Goal: Task Accomplishment & Management: Use online tool/utility

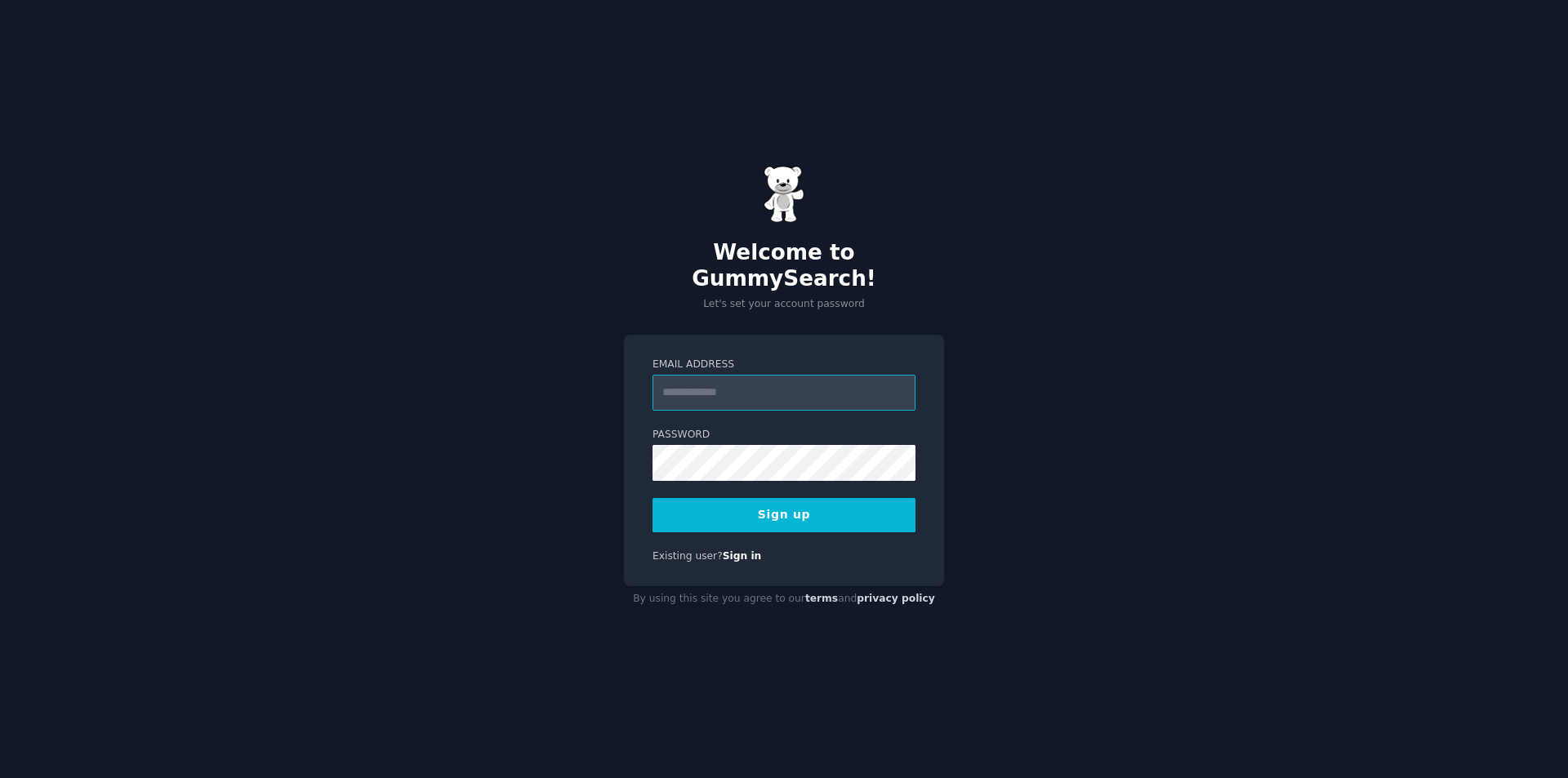
click at [758, 388] on input "Email Address" at bounding box center [784, 393] width 263 height 36
paste input "**********"
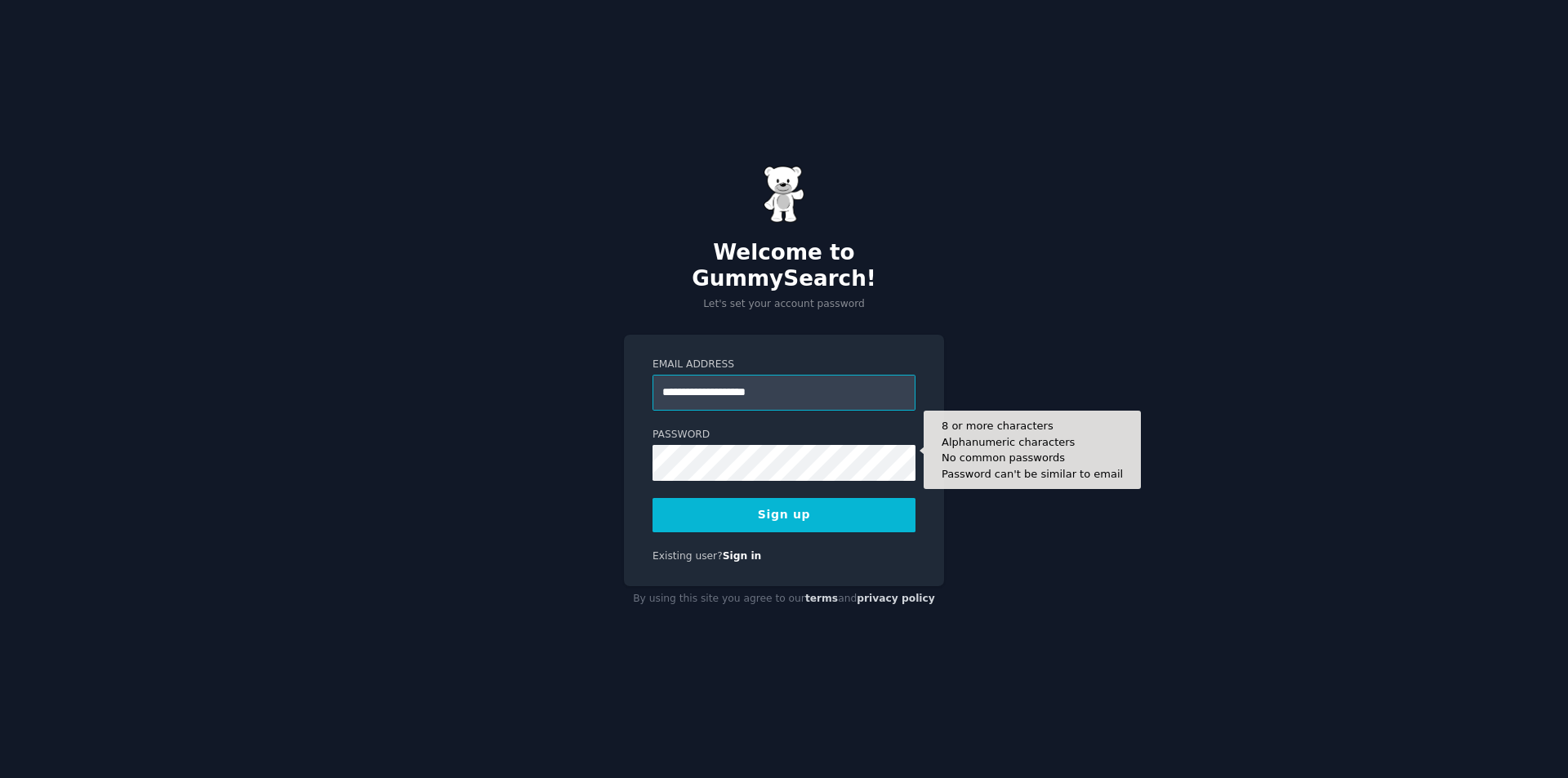
type input "**********"
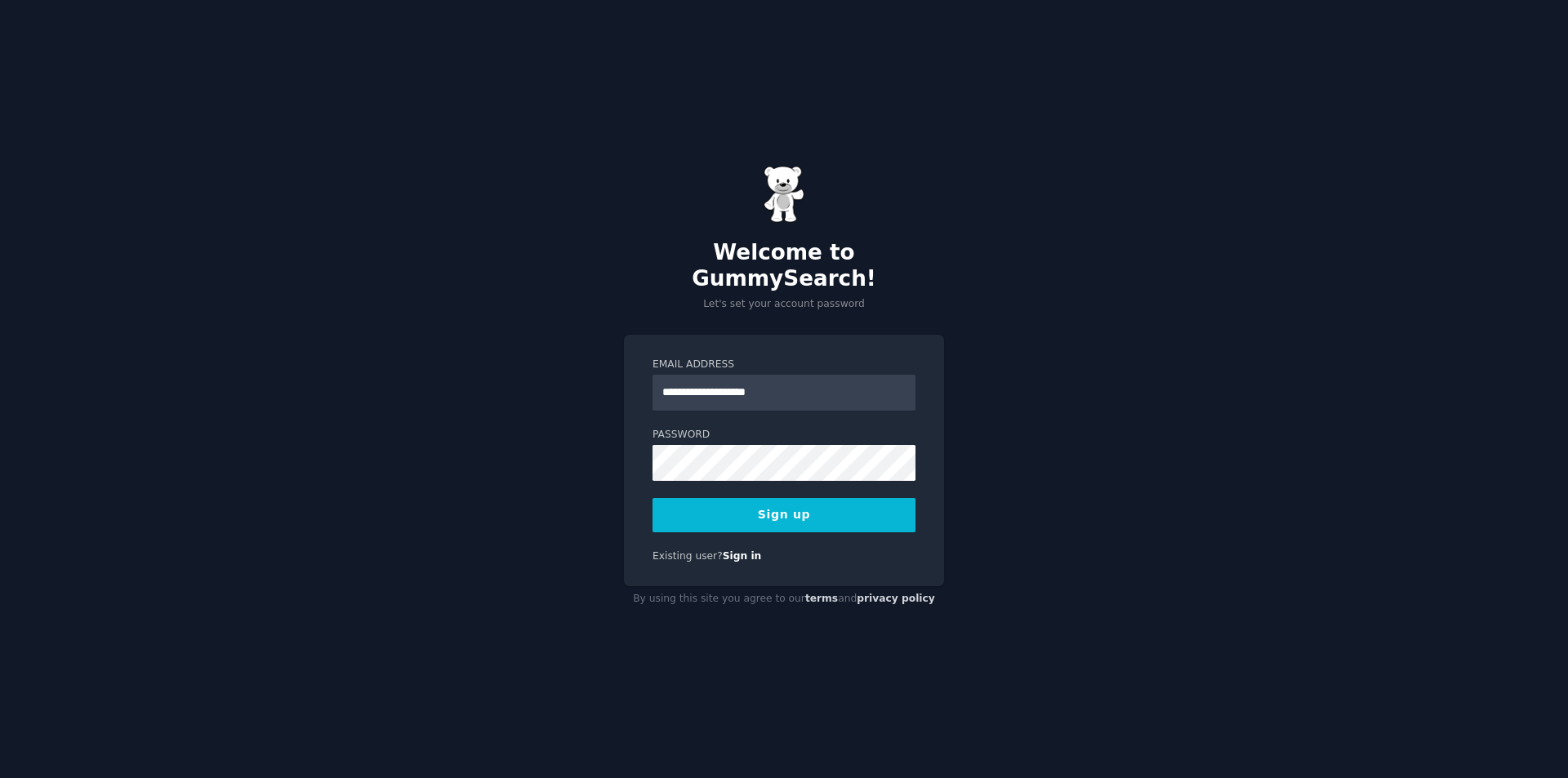
click at [747, 512] on button "Sign up" at bounding box center [784, 515] width 263 height 35
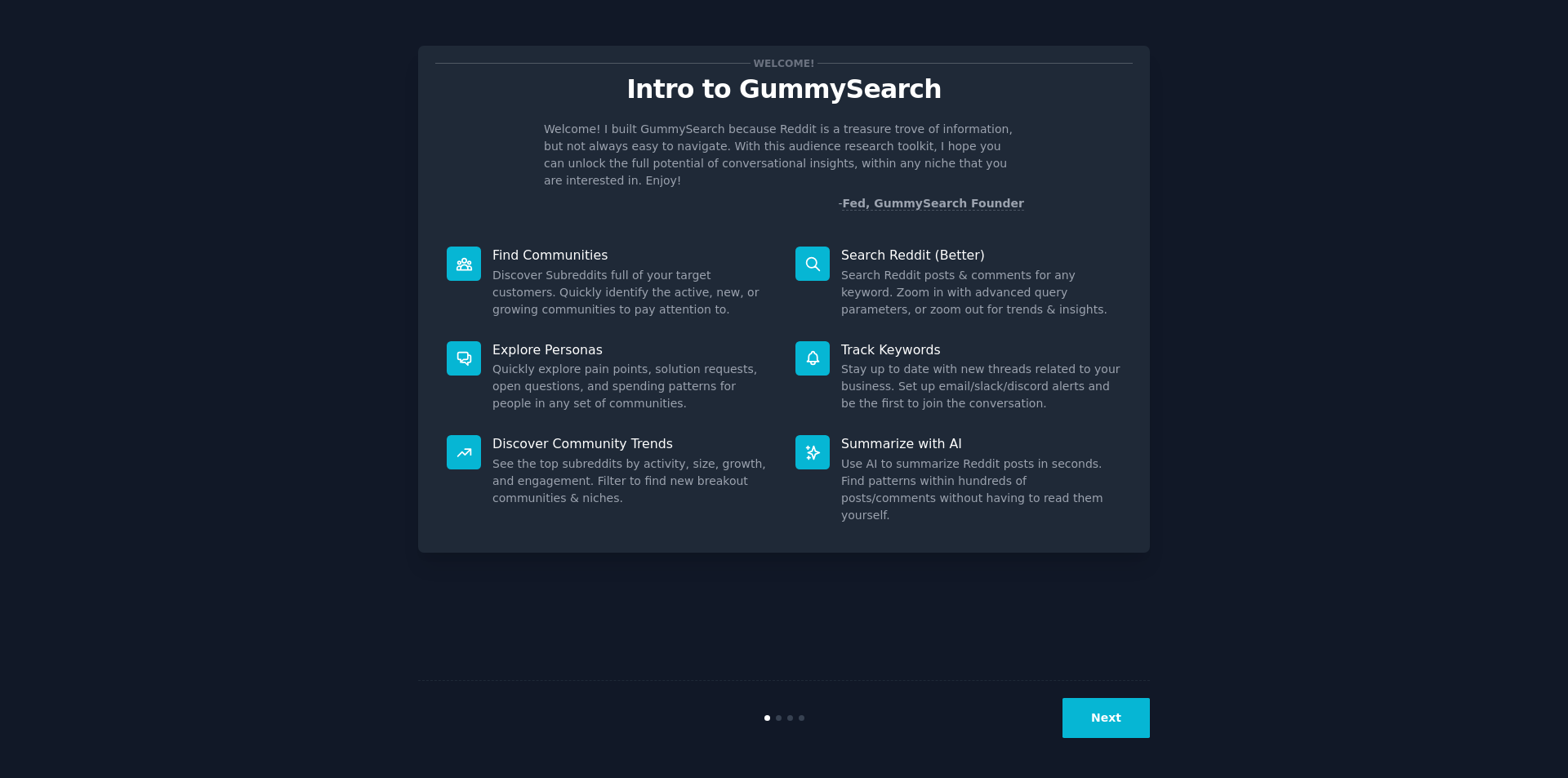
click at [1091, 712] on button "Next" at bounding box center [1106, 718] width 87 height 40
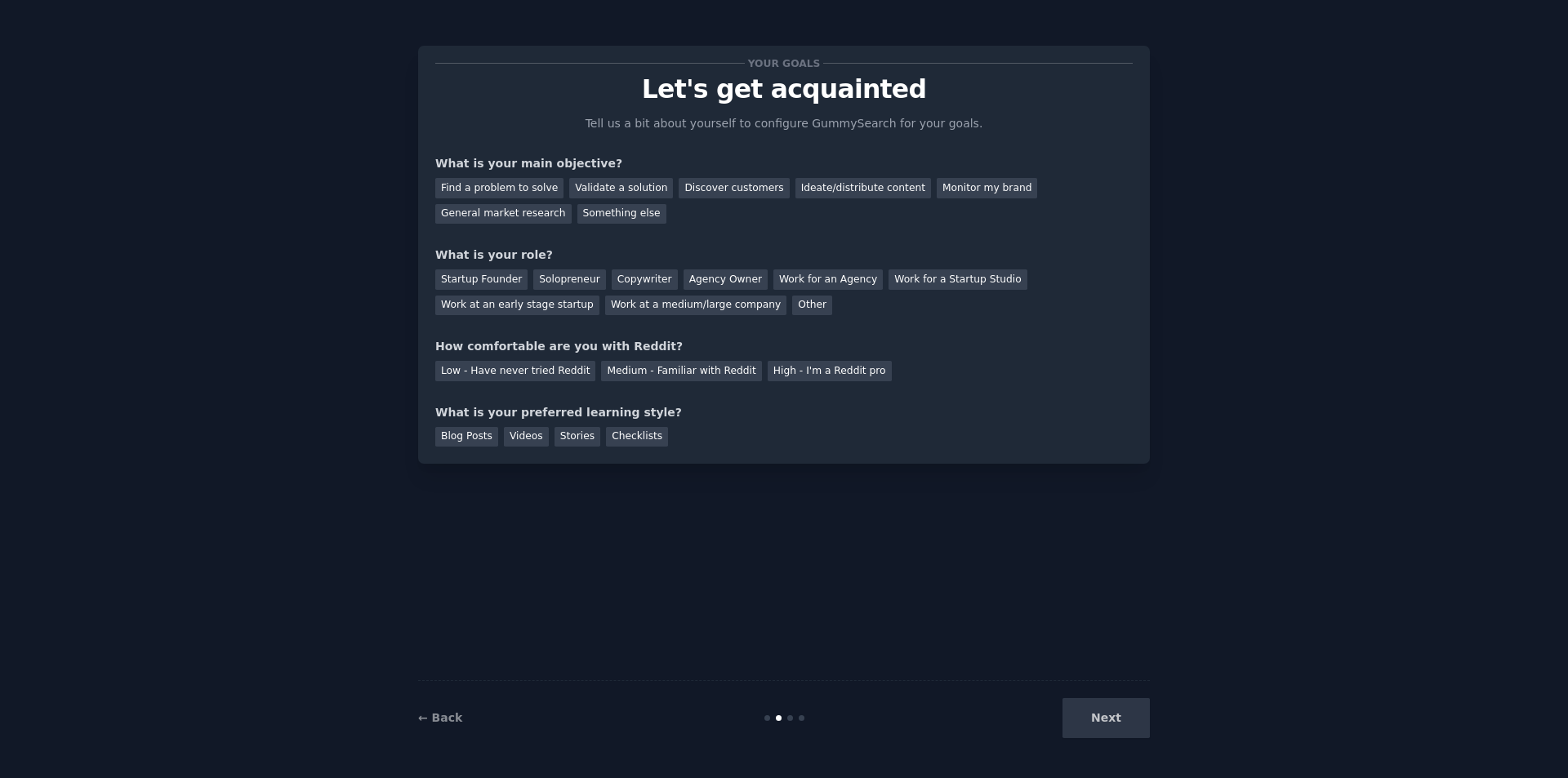
click at [1130, 718] on div "Next" at bounding box center [1028, 718] width 244 height 40
click at [572, 205] on div "General market research" at bounding box center [503, 214] width 136 height 20
click at [792, 302] on div "Other" at bounding box center [812, 306] width 40 height 20
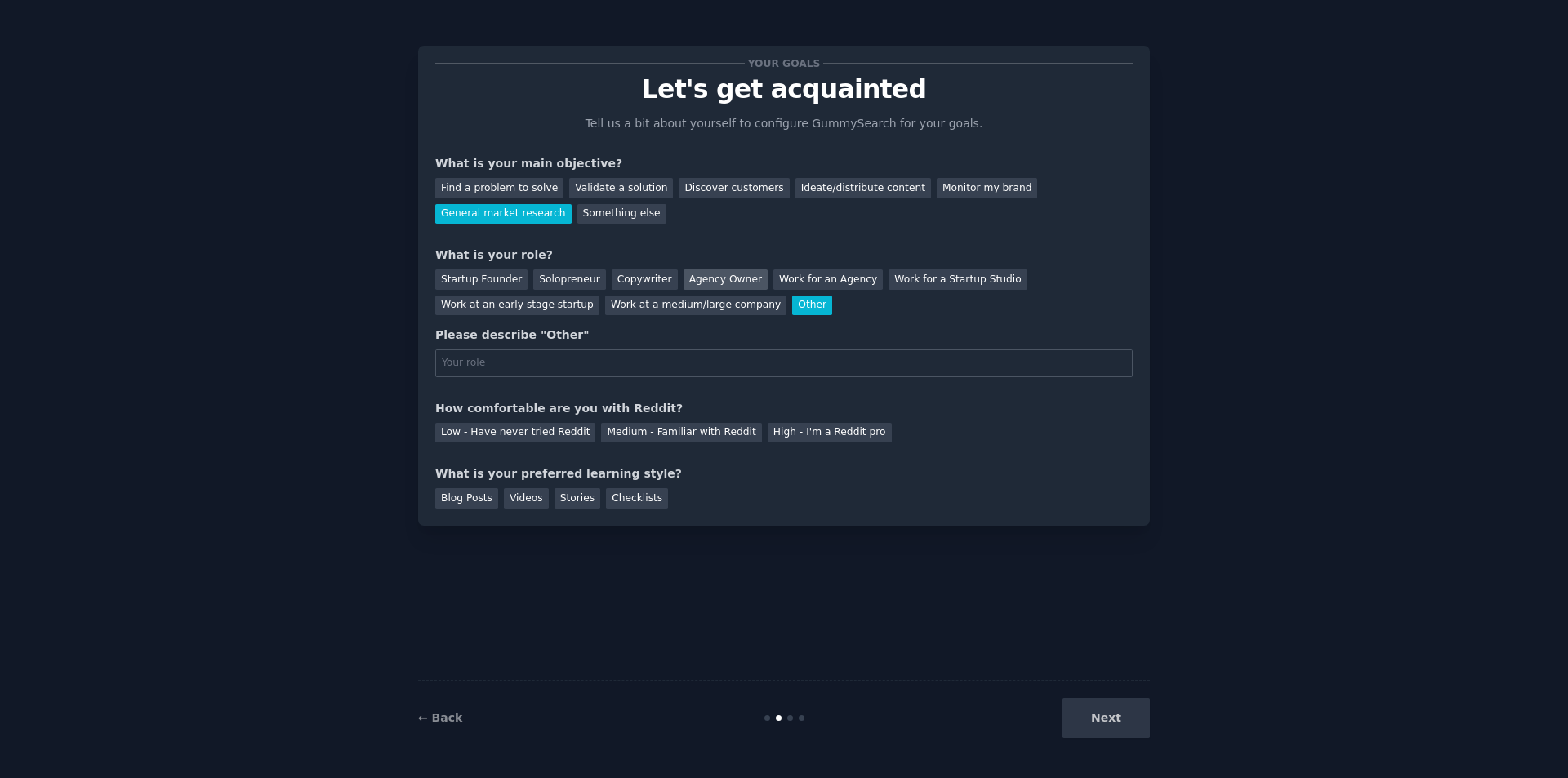
click at [711, 277] on div "Agency Owner" at bounding box center [725, 279] width 84 height 20
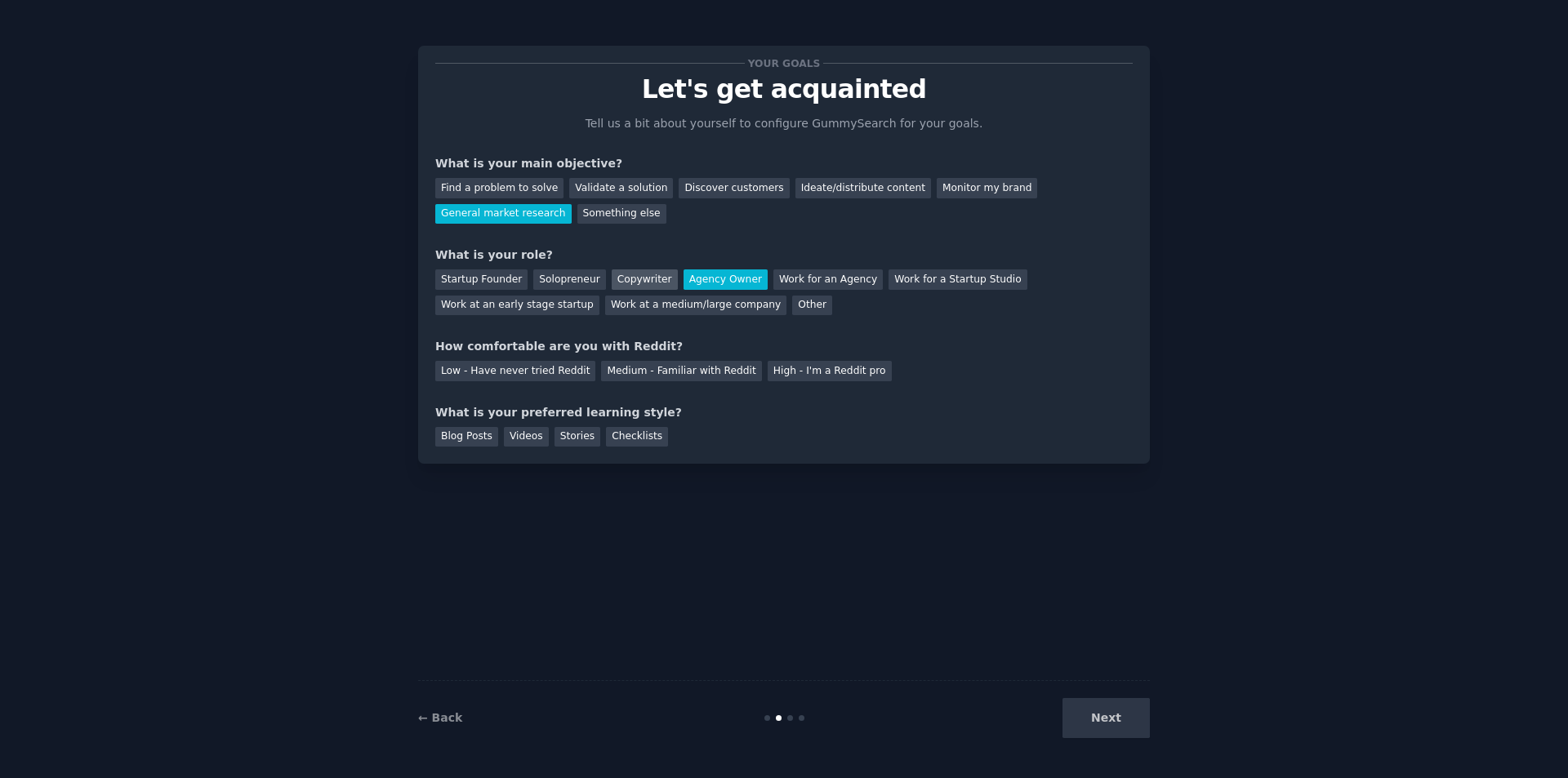
click at [621, 272] on div "Copywriter" at bounding box center [644, 279] width 66 height 20
click at [768, 372] on div "High - I'm a Reddit pro" at bounding box center [830, 371] width 124 height 20
click at [457, 436] on div "Blog Posts" at bounding box center [467, 437] width 63 height 20
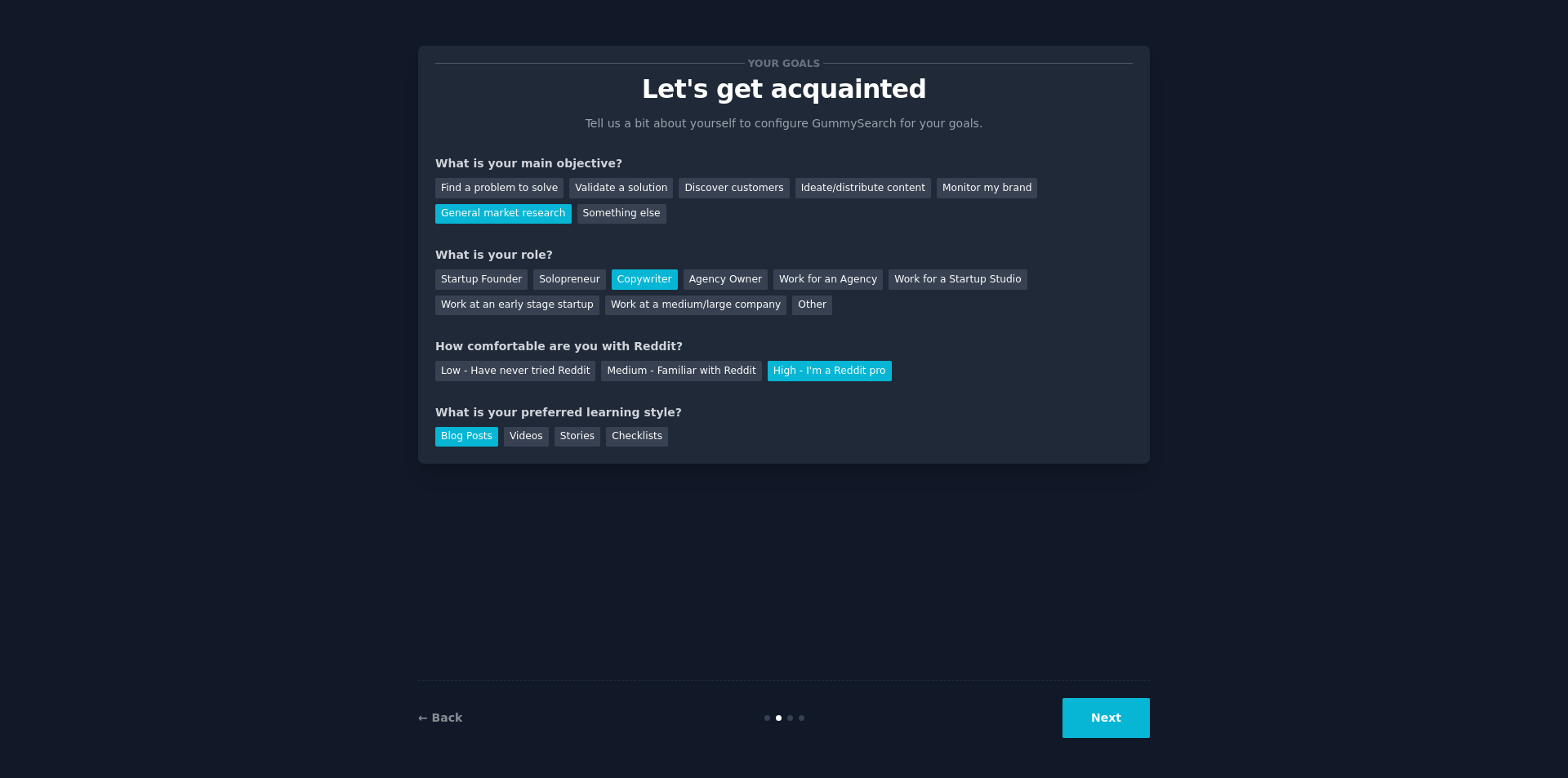
click at [1109, 718] on button "Next" at bounding box center [1106, 718] width 87 height 40
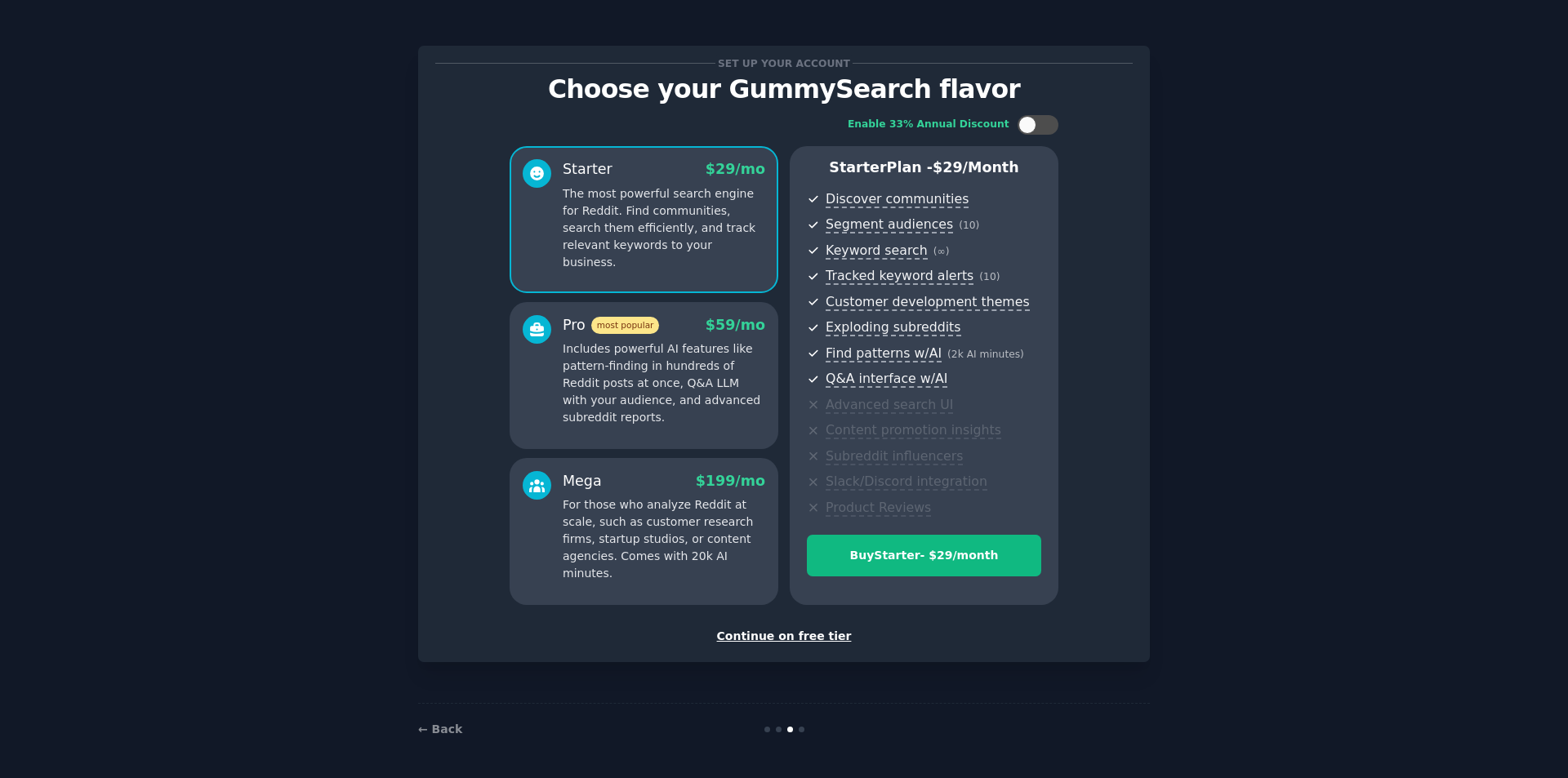
click at [779, 636] on div "Continue on free tier" at bounding box center [784, 636] width 698 height 17
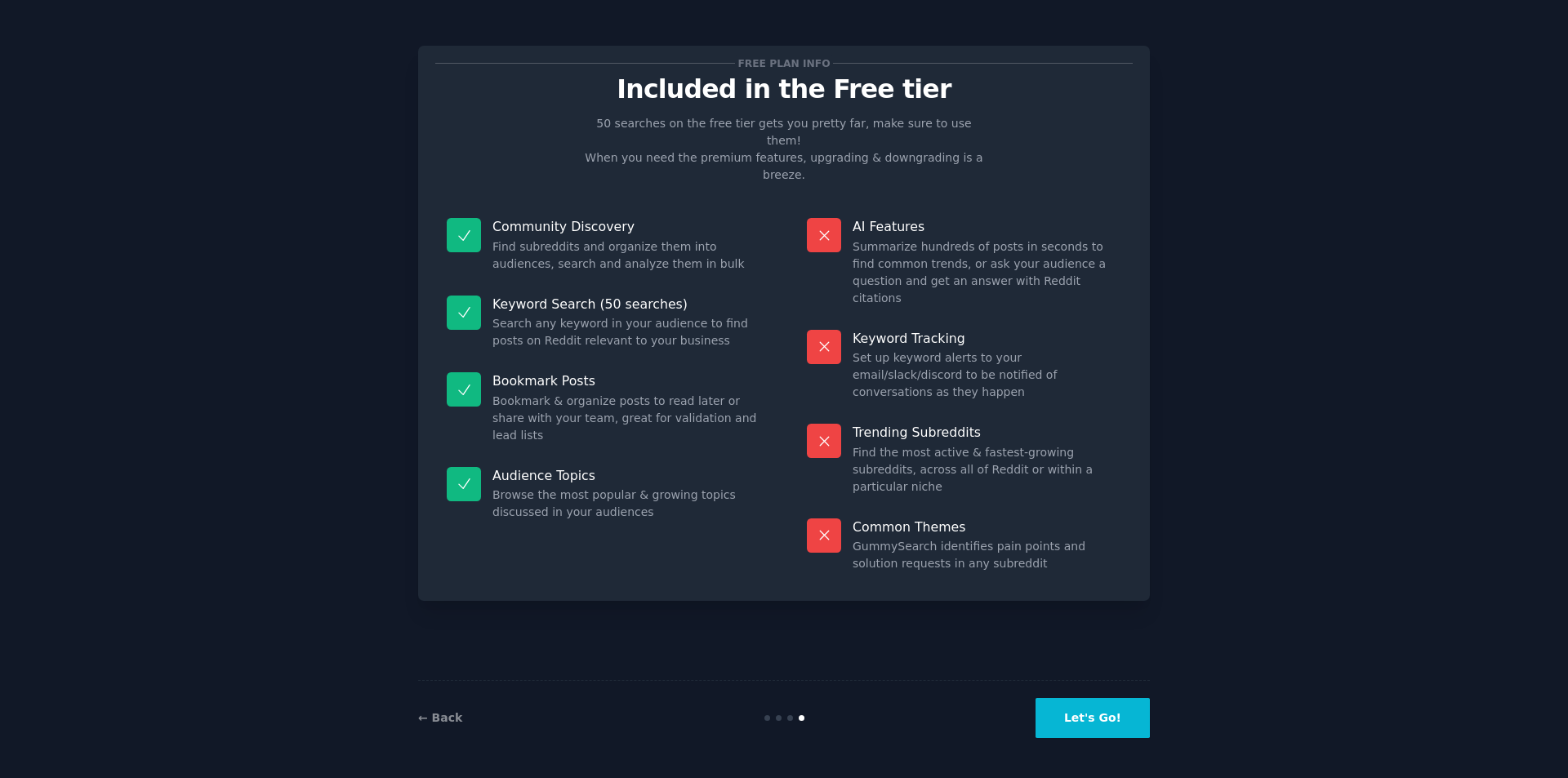
click at [1088, 714] on button "Let's Go!" at bounding box center [1092, 718] width 115 height 40
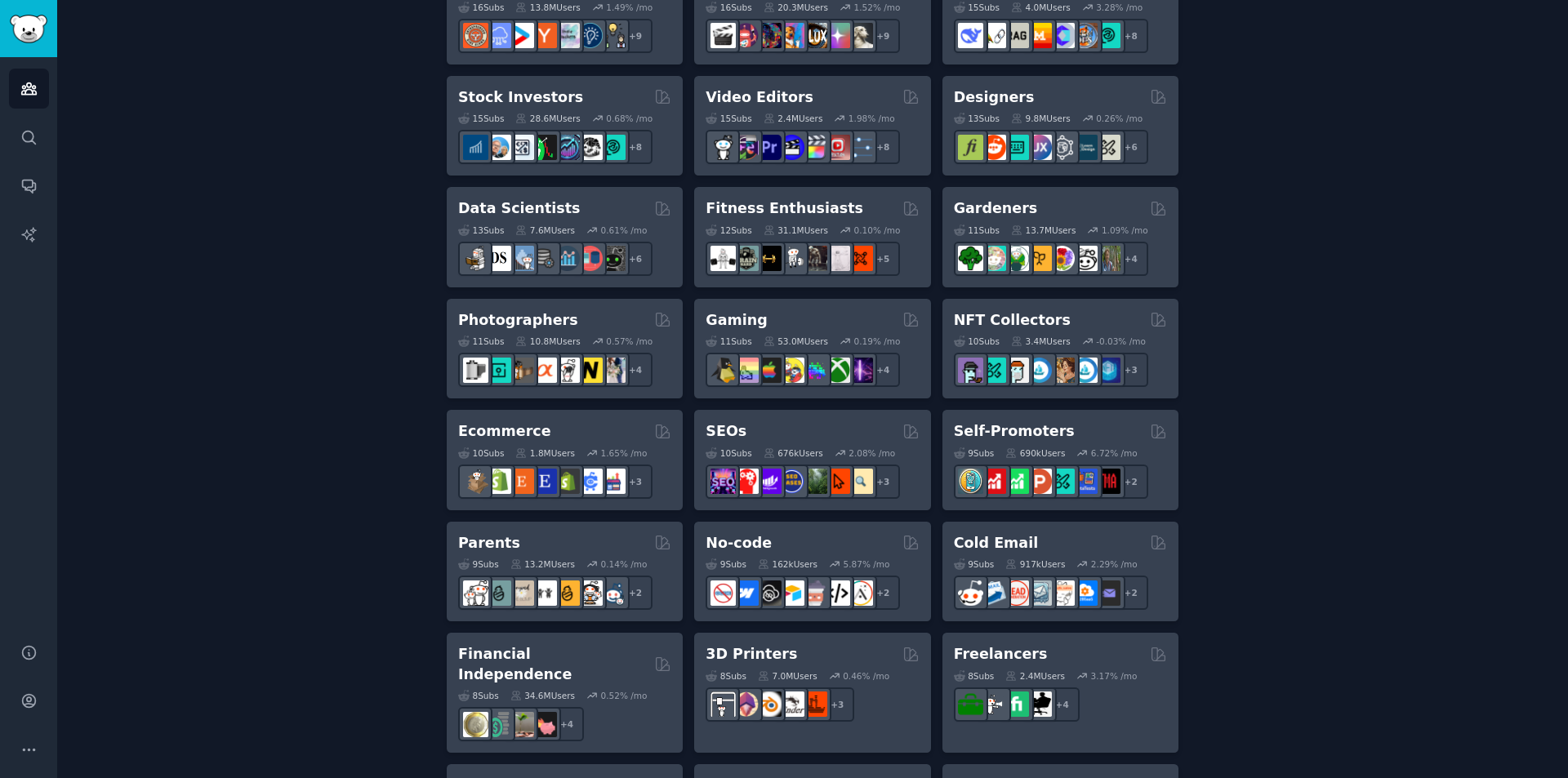
scroll to position [1106, 0]
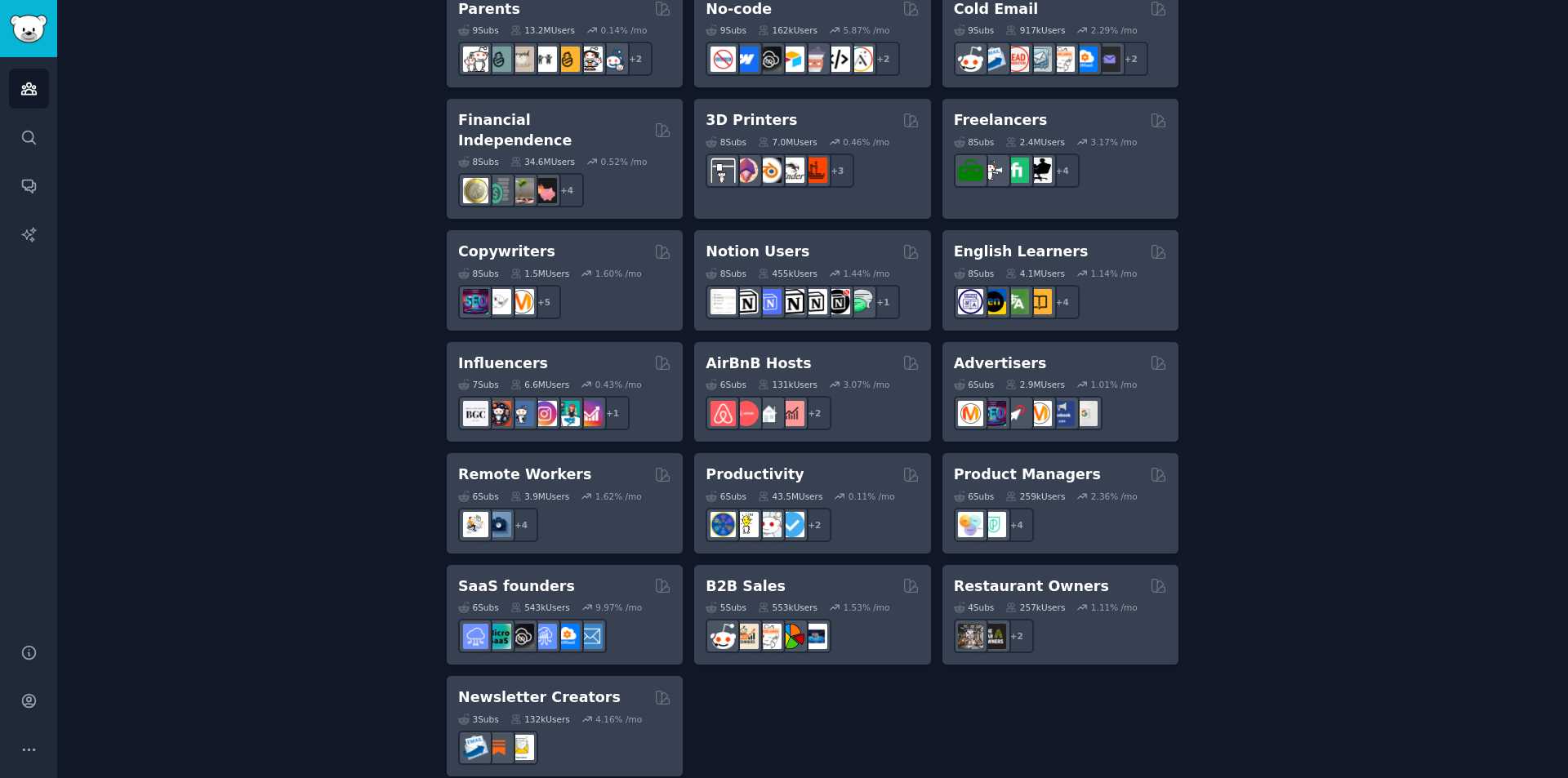
drag, startPoint x: 406, startPoint y: 135, endPoint x: 357, endPoint y: 412, distance: 281.3
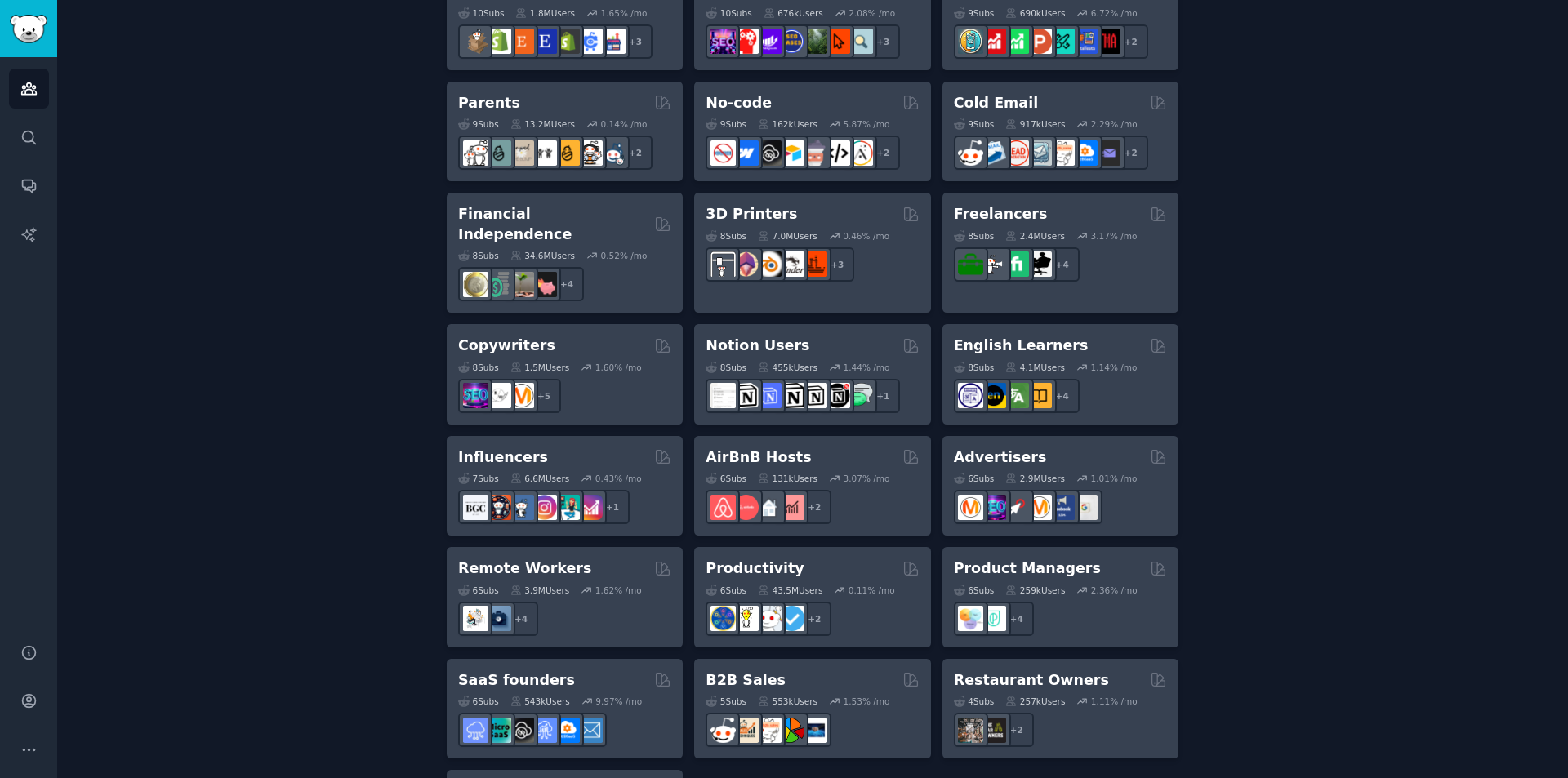
drag, startPoint x: 424, startPoint y: 495, endPoint x: 423, endPoint y: 425, distance: 70.0
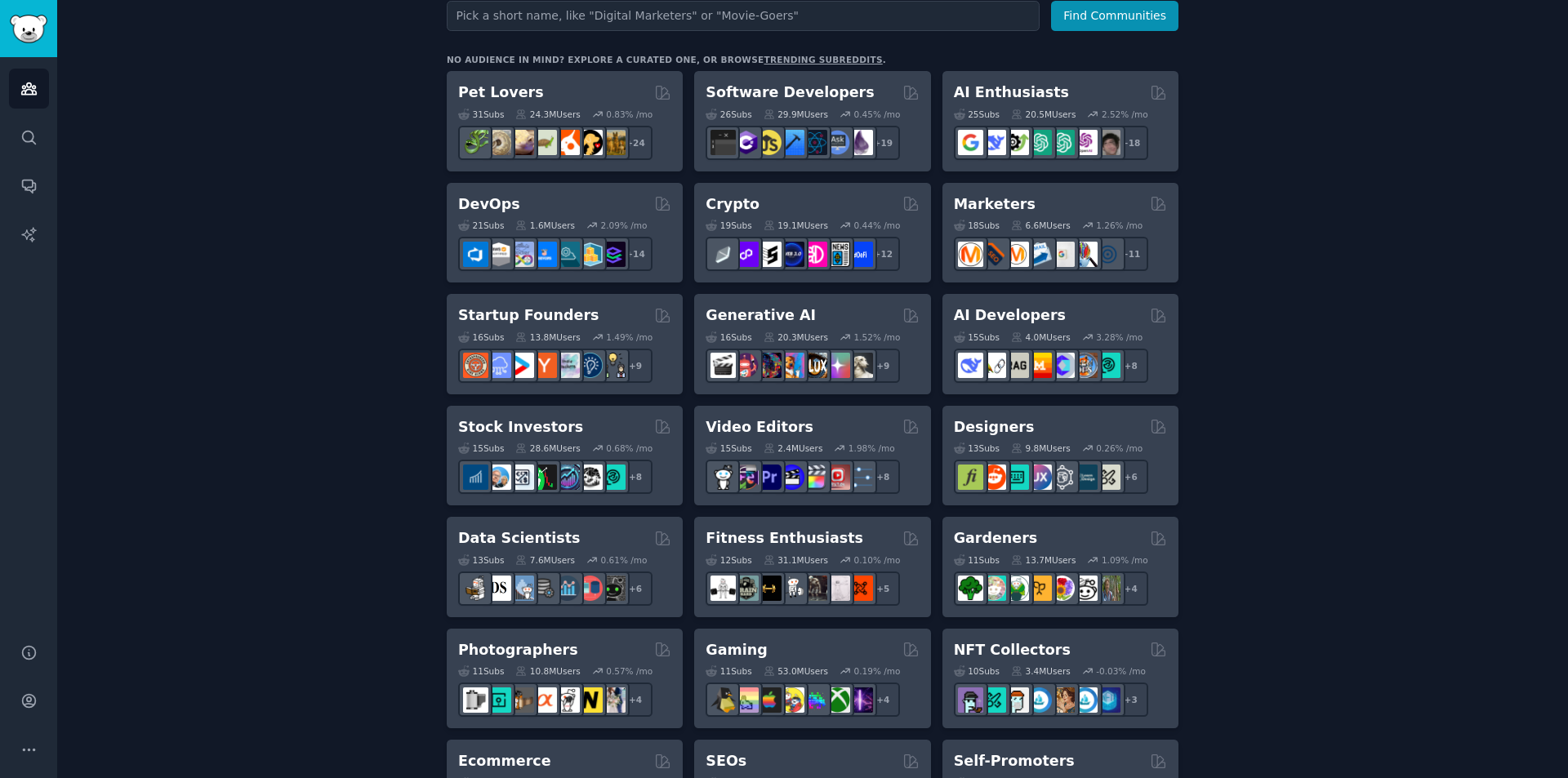
scroll to position [0, 0]
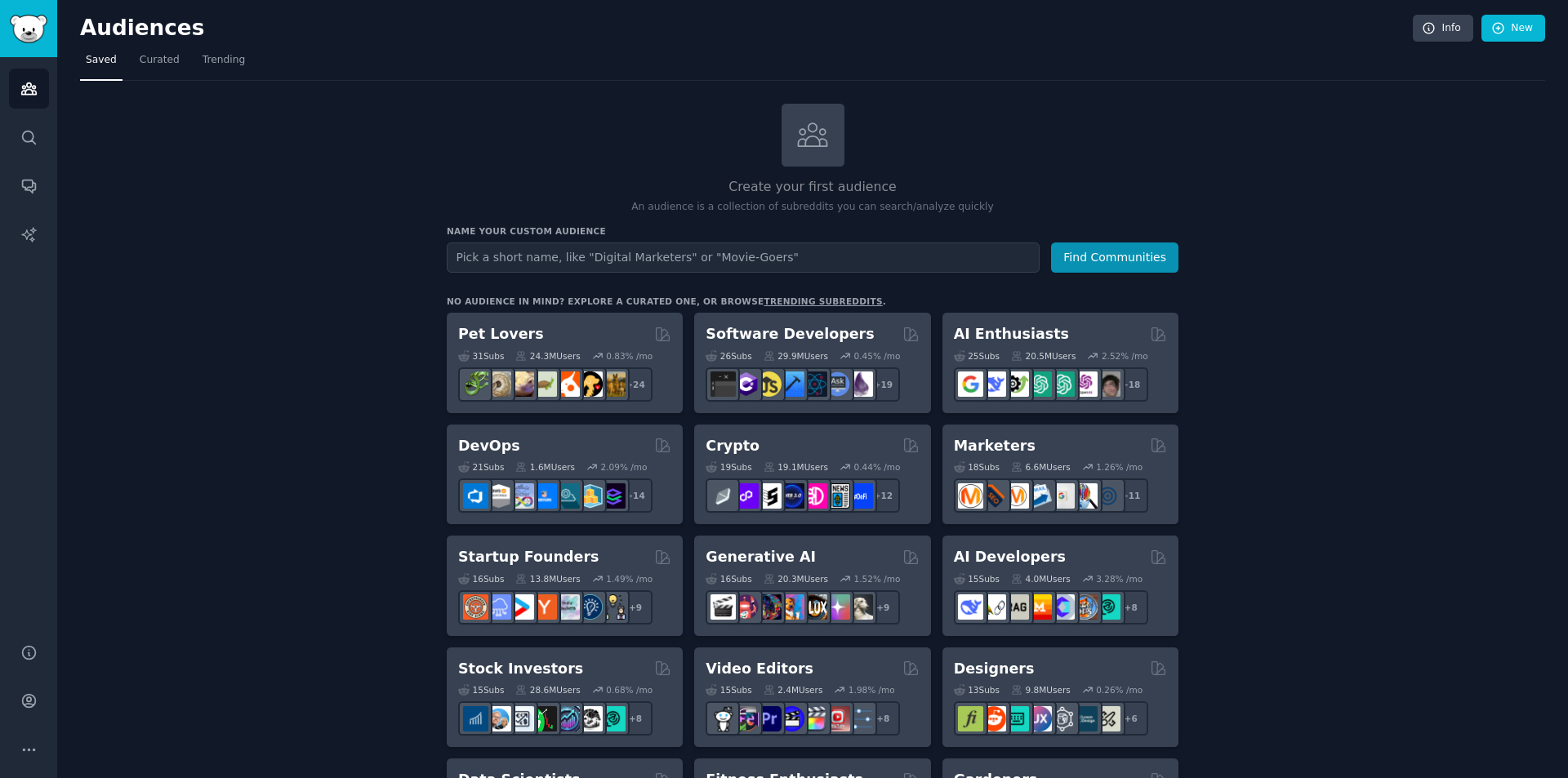
drag, startPoint x: 421, startPoint y: 277, endPoint x: 391, endPoint y: 116, distance: 163.8
click at [563, 260] on input "text" at bounding box center [742, 258] width 593 height 30
type input "фт"
type input "anime"
click at [1051, 243] on button "Find Communities" at bounding box center [1114, 258] width 127 height 30
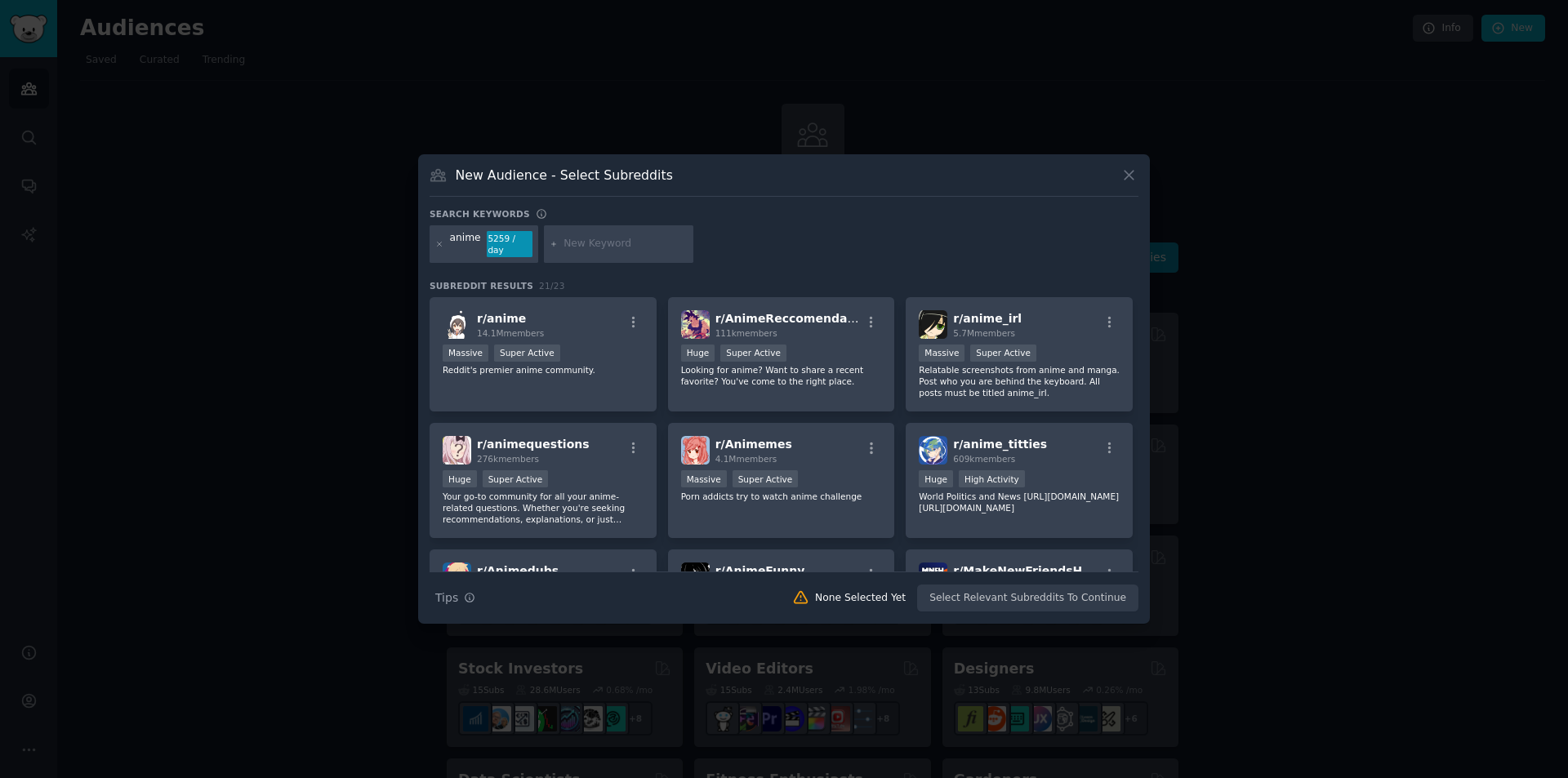
click at [506, 241] on div "5259 / day" at bounding box center [509, 244] width 45 height 26
click at [606, 243] on input "text" at bounding box center [626, 244] width 124 height 15
click at [1122, 174] on icon at bounding box center [1128, 174] width 17 height 17
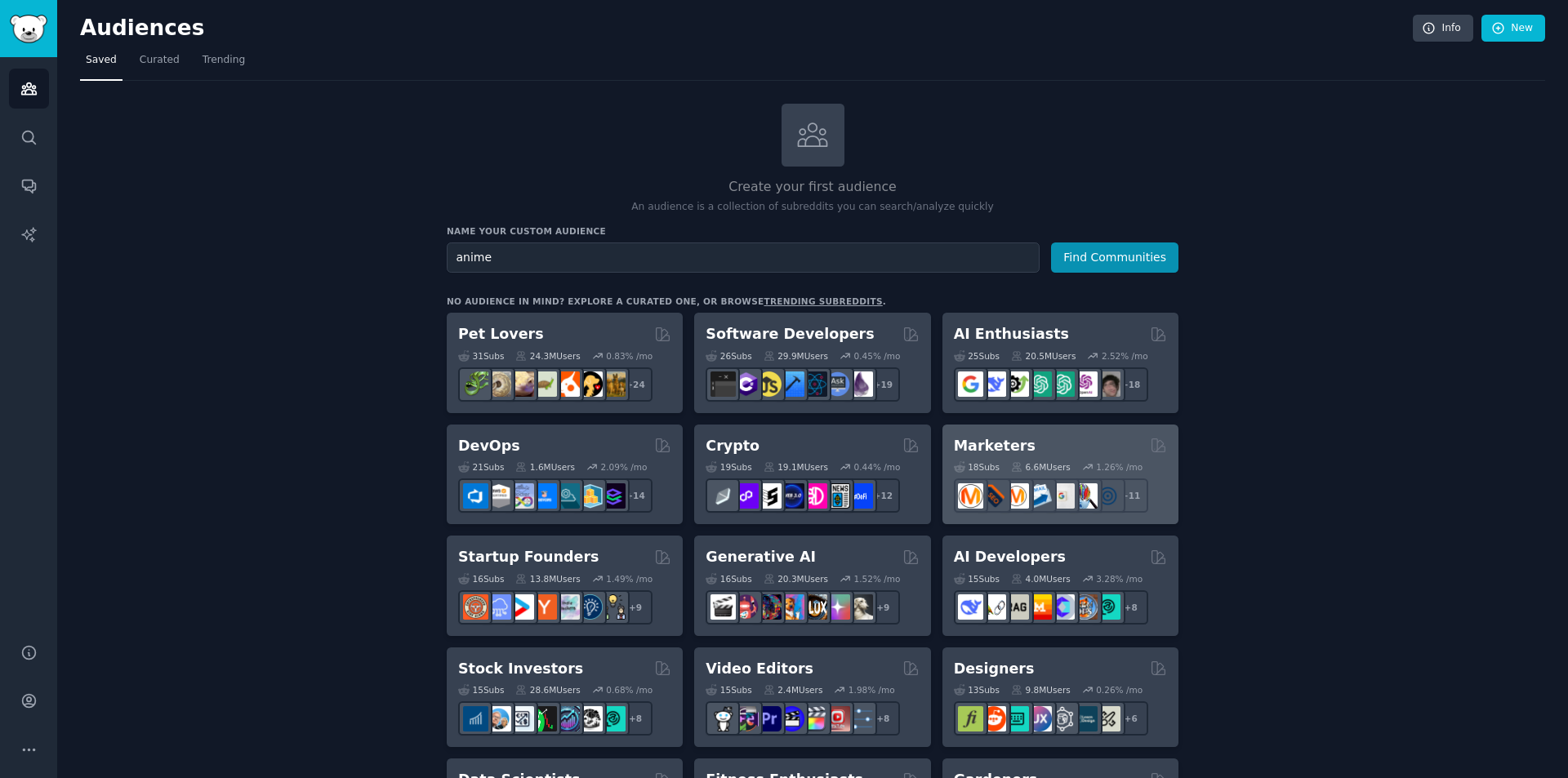
click at [1075, 437] on div "Marketers" at bounding box center [1060, 446] width 213 height 20
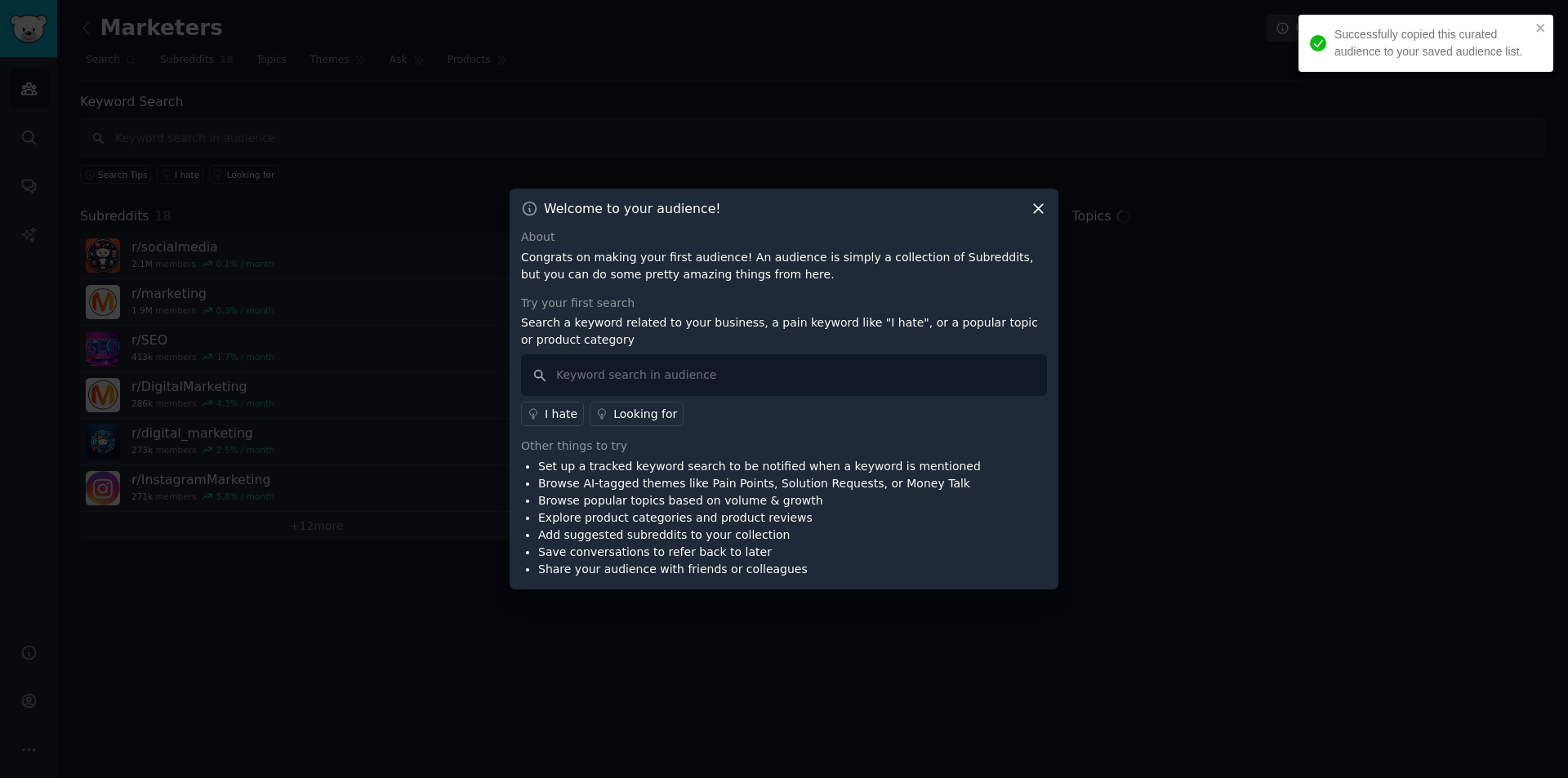
click at [1033, 216] on icon at bounding box center [1037, 208] width 17 height 17
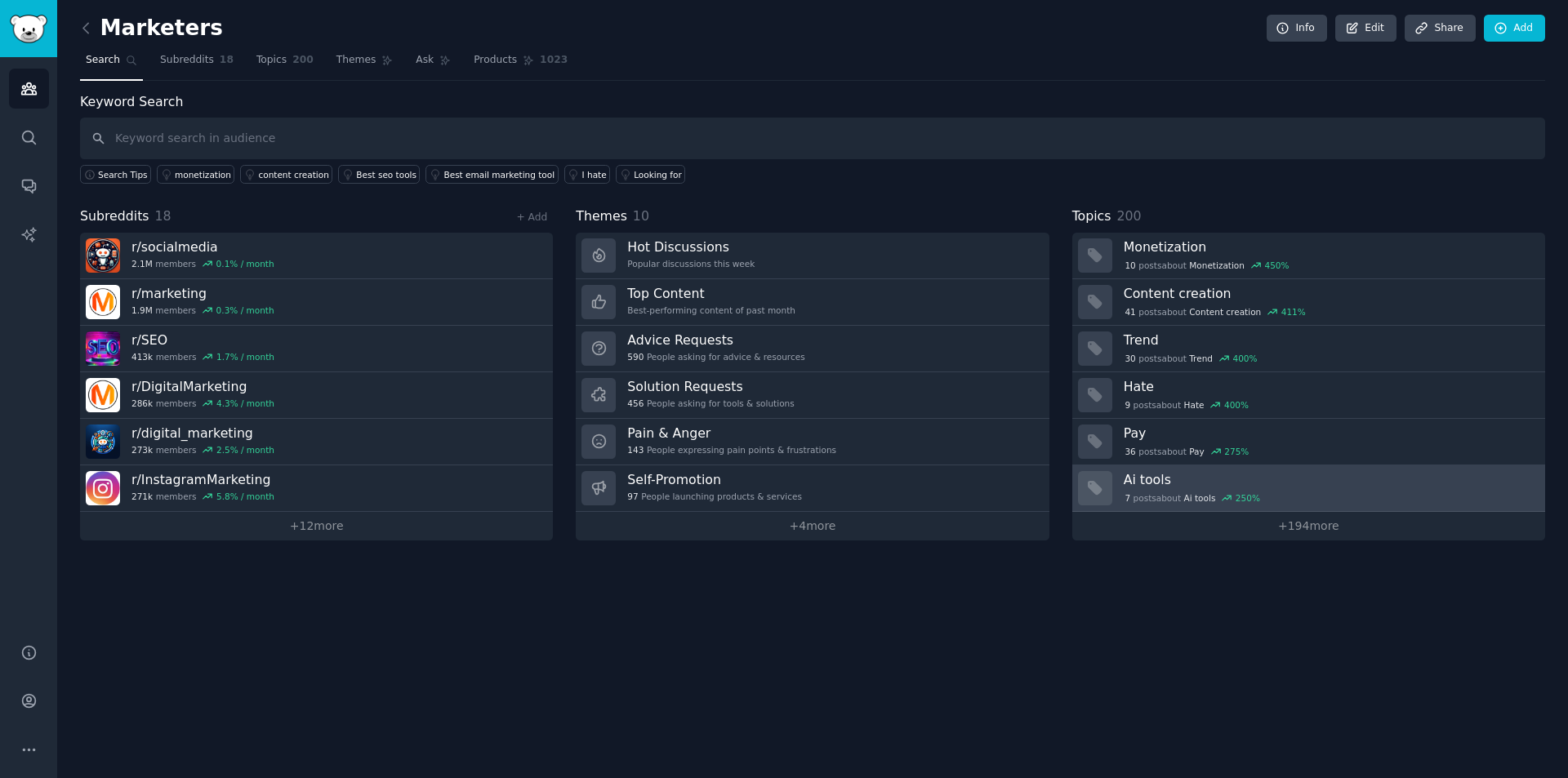
click at [1314, 477] on h3 "Ai tools" at bounding box center [1328, 479] width 410 height 17
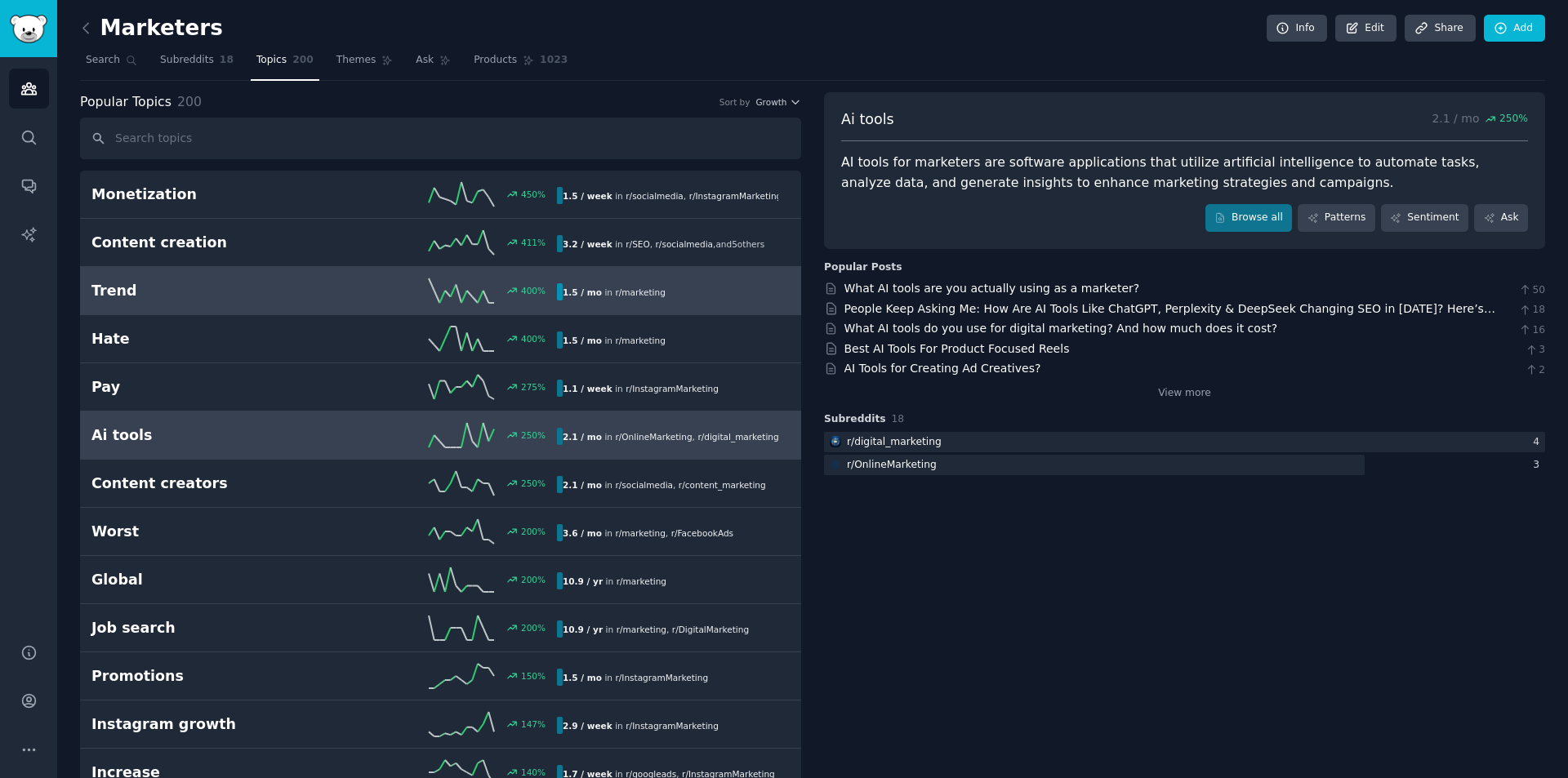
drag, startPoint x: 879, startPoint y: 562, endPoint x: 708, endPoint y: 279, distance: 330.7
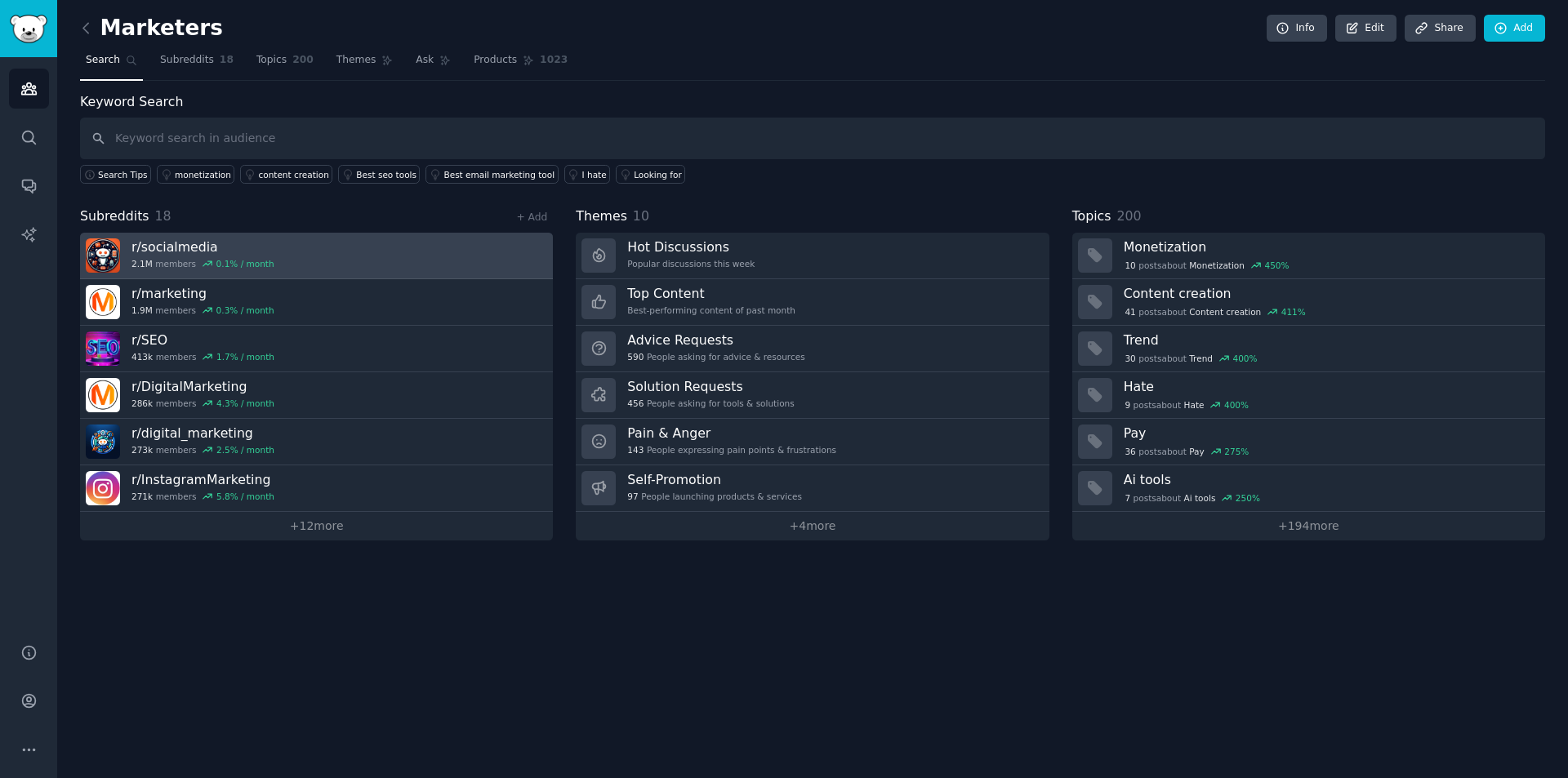
drag, startPoint x: 452, startPoint y: 282, endPoint x: 448, endPoint y: 269, distance: 13.6
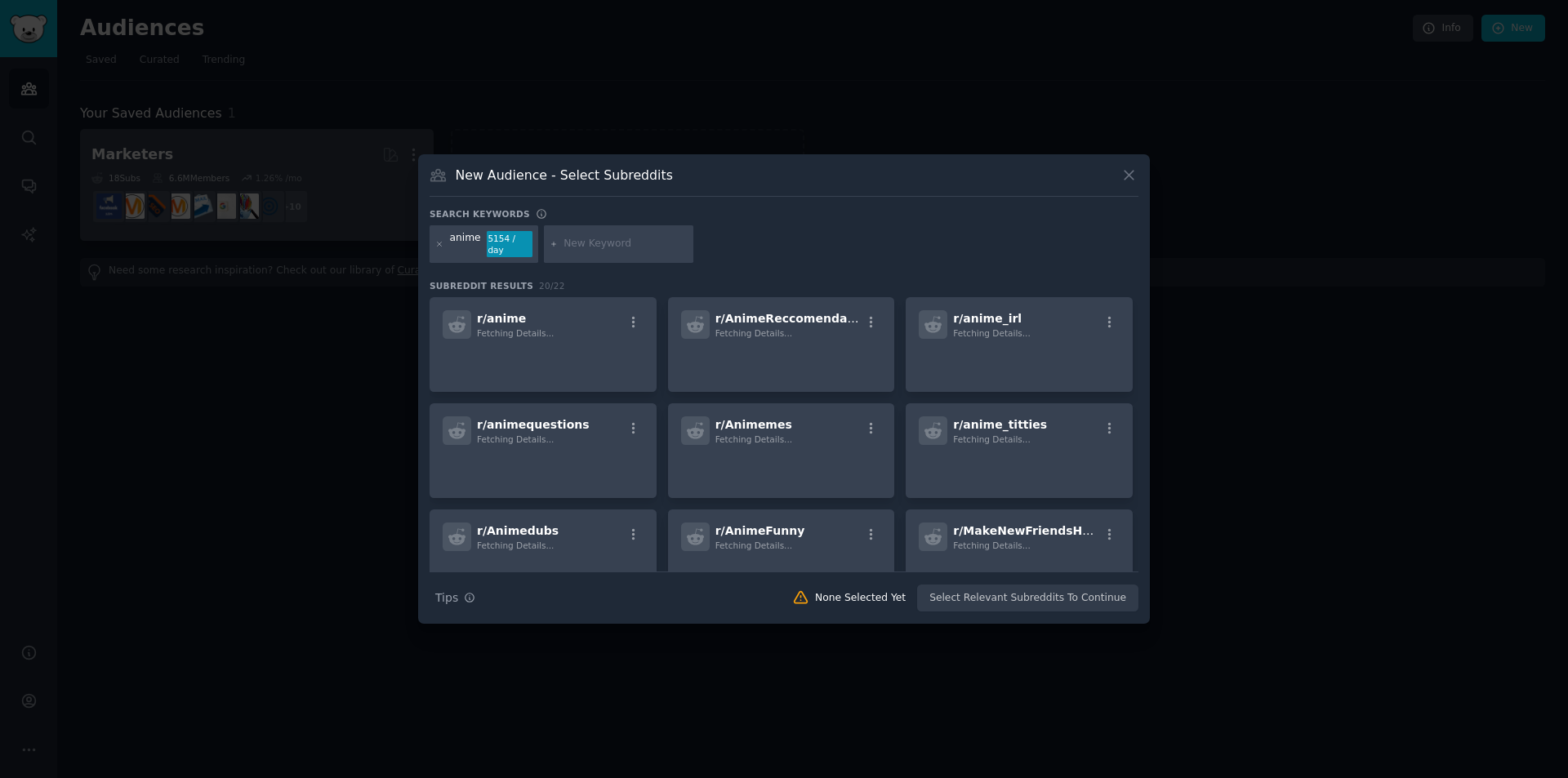
drag, startPoint x: 156, startPoint y: 232, endPoint x: 160, endPoint y: 220, distance: 12.6
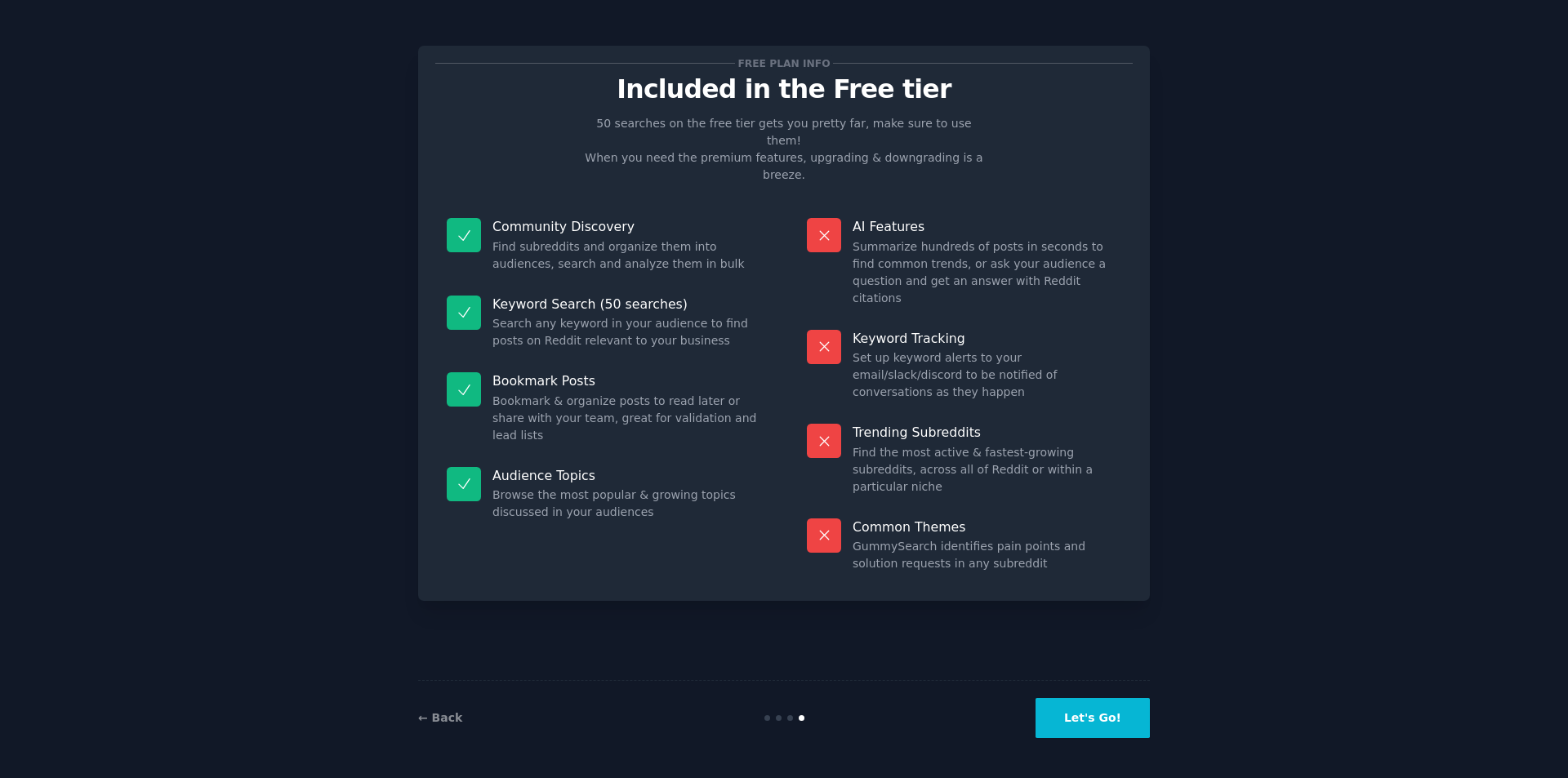
drag, startPoint x: 264, startPoint y: 232, endPoint x: 284, endPoint y: 255, distance: 30.5
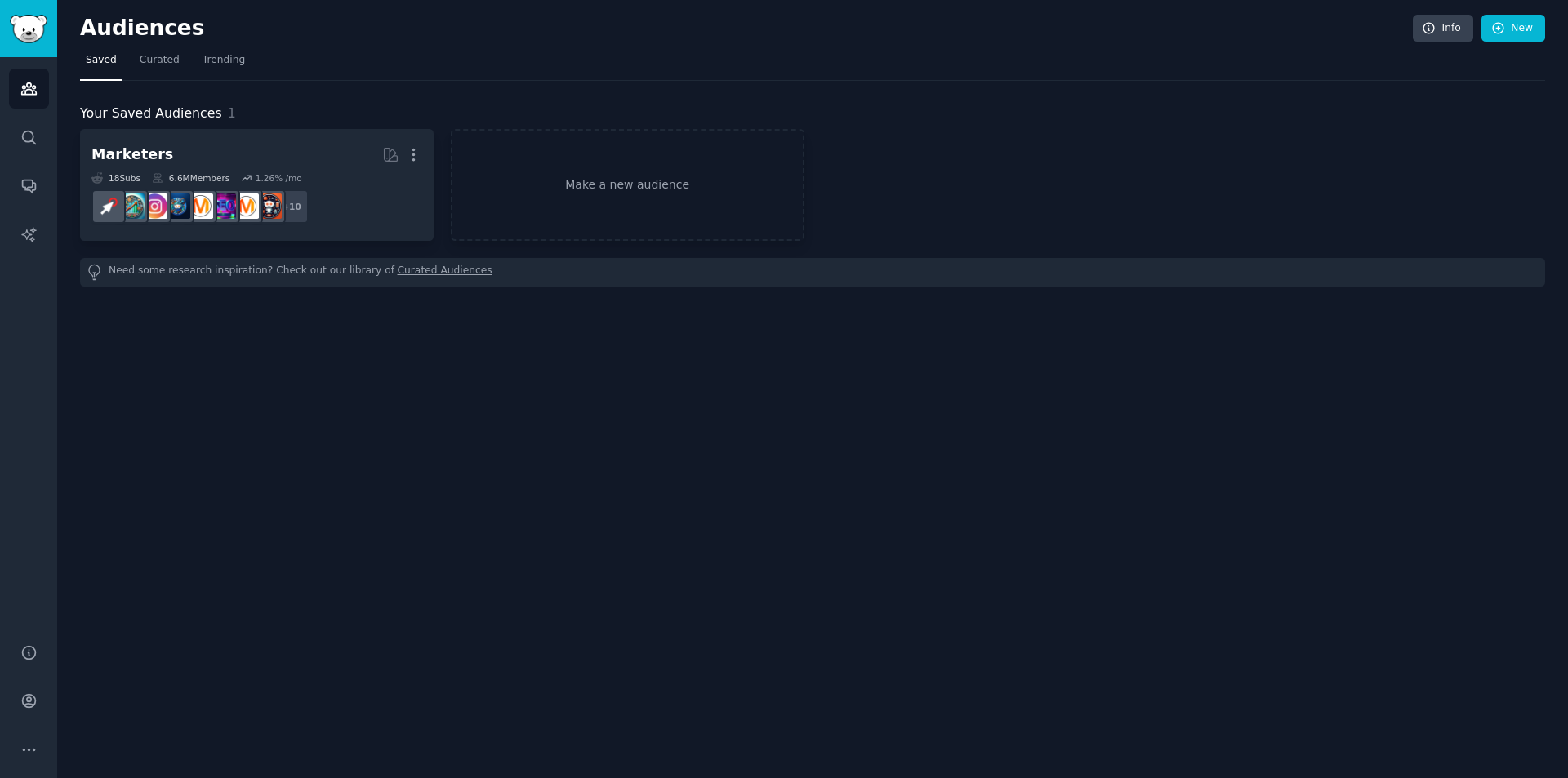
click at [153, 36] on h2 "Audiences" at bounding box center [746, 28] width 1332 height 26
click at [547, 181] on link "Make a new audience" at bounding box center [628, 185] width 354 height 112
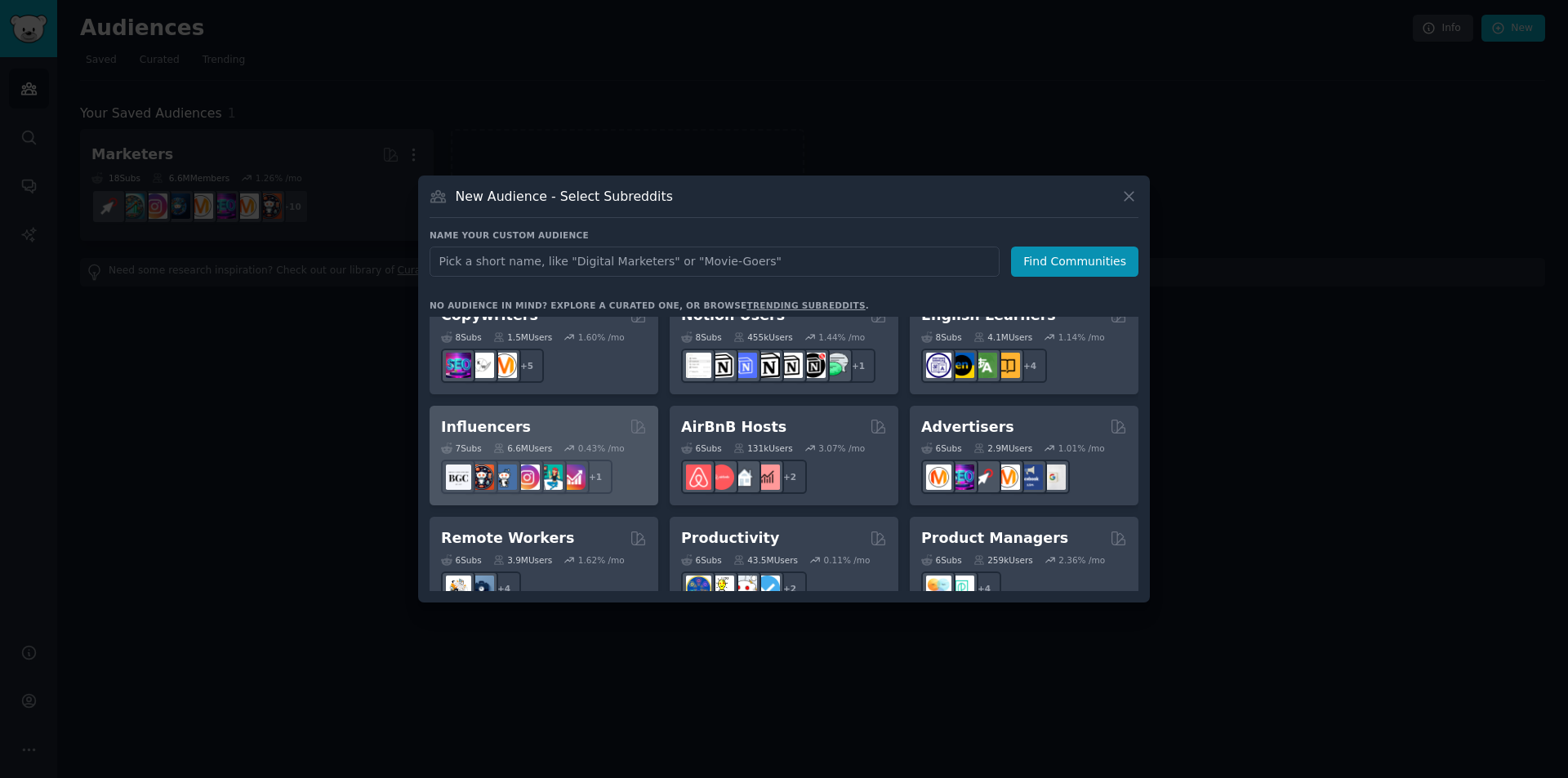
scroll to position [1275, 0]
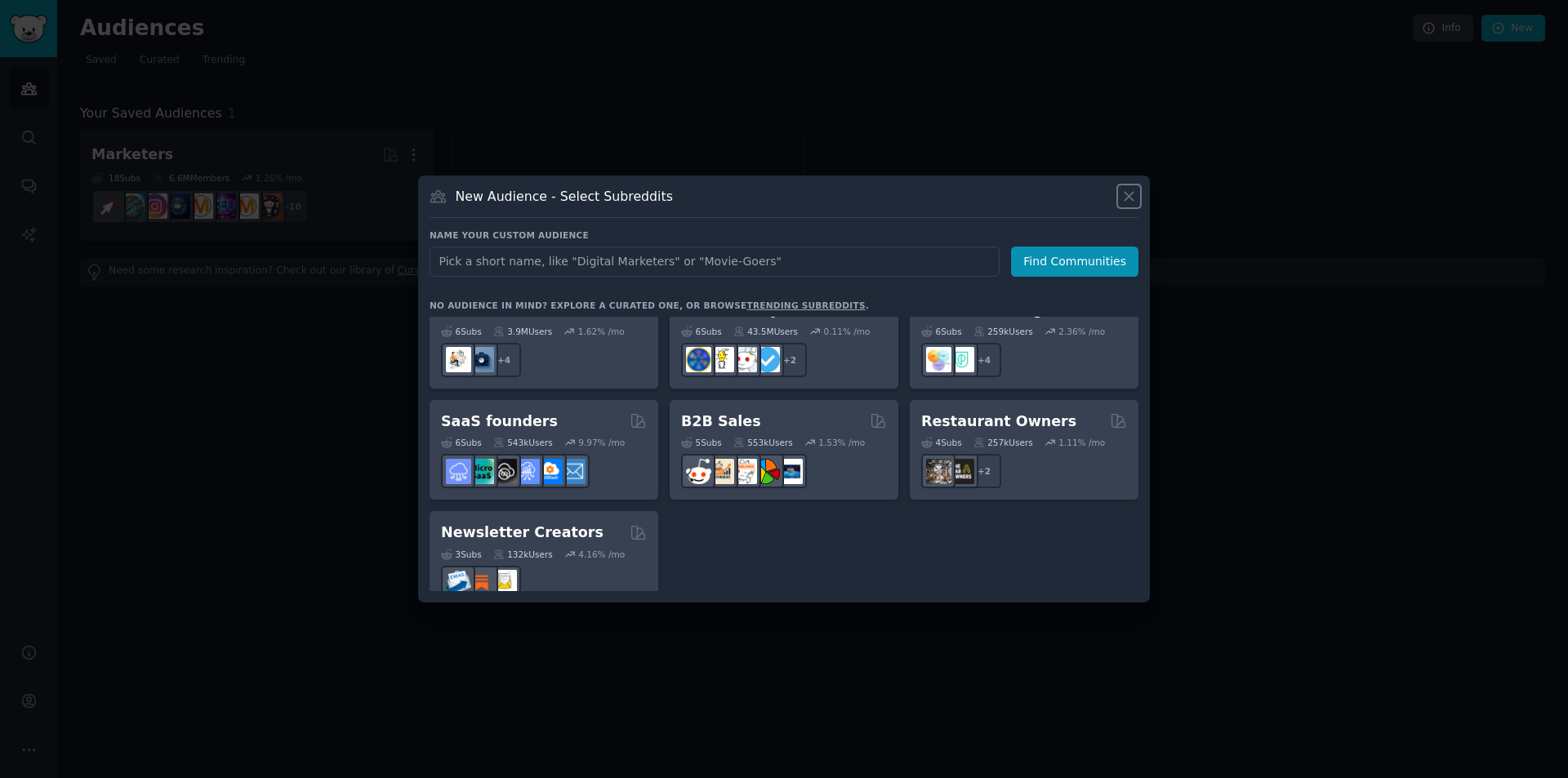
click at [1125, 198] on icon at bounding box center [1128, 196] width 17 height 17
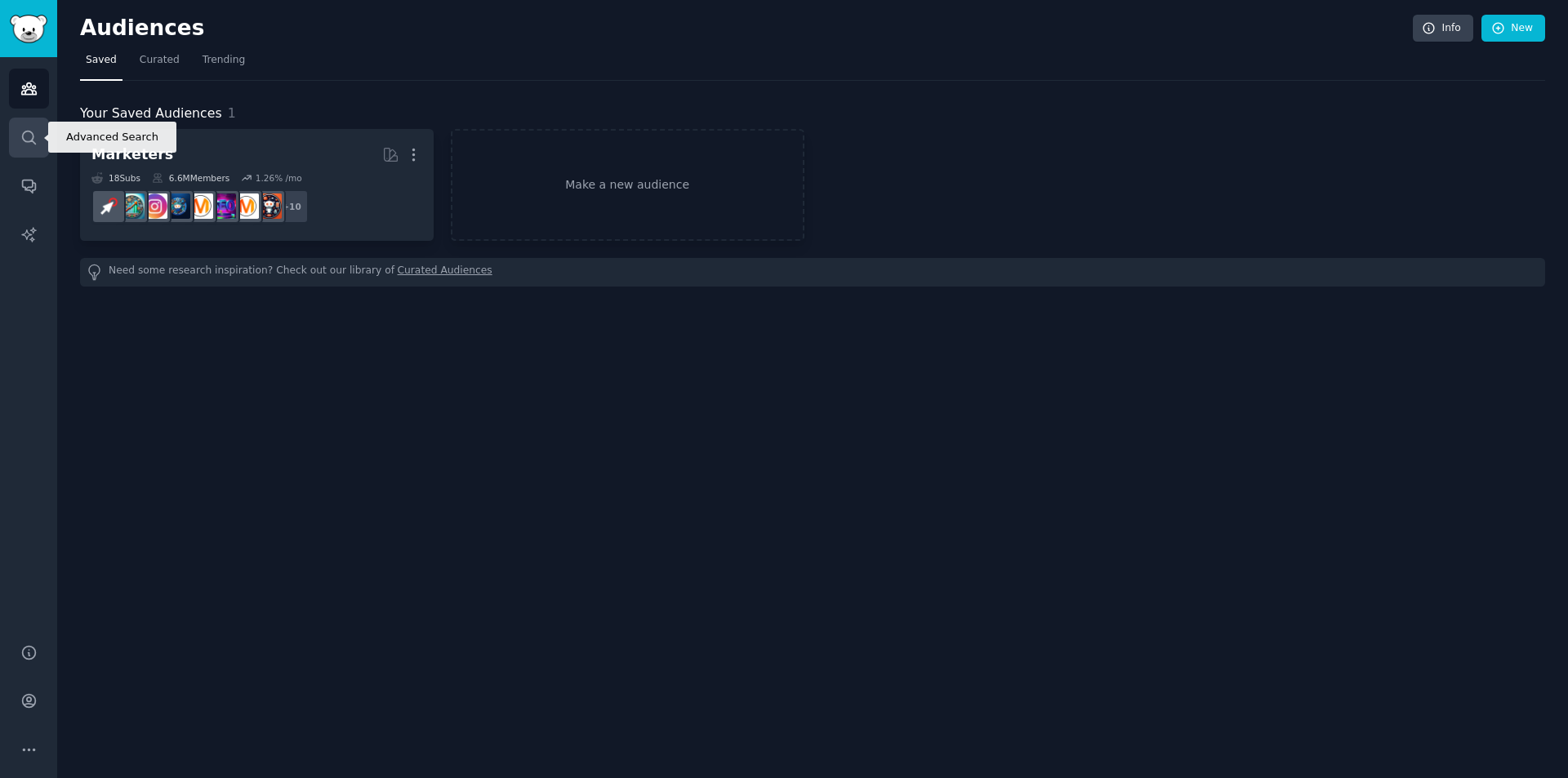
click at [12, 150] on link "Search" at bounding box center [28, 137] width 40 height 40
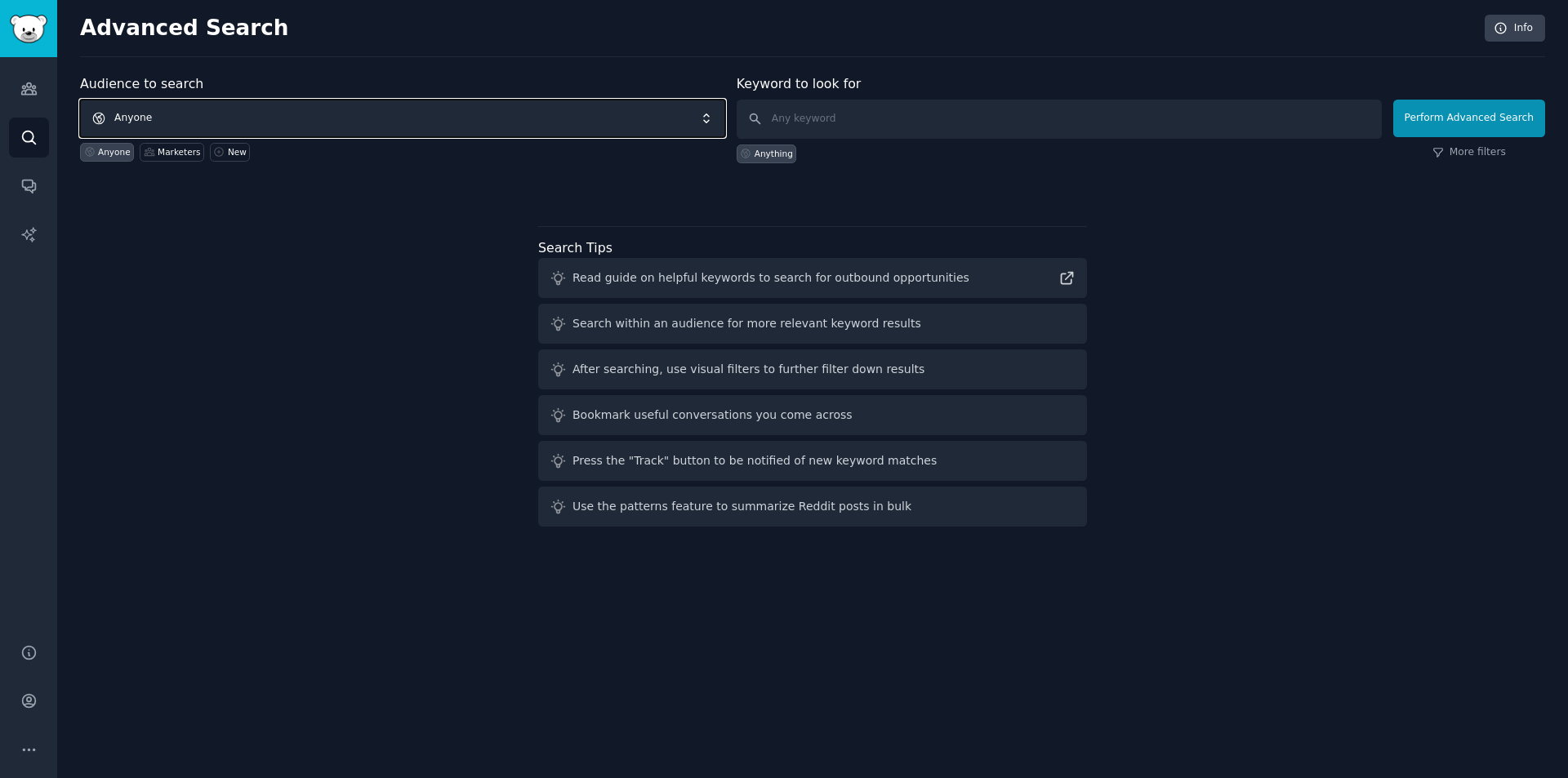
click at [155, 110] on span "Anyone" at bounding box center [403, 118] width 645 height 37
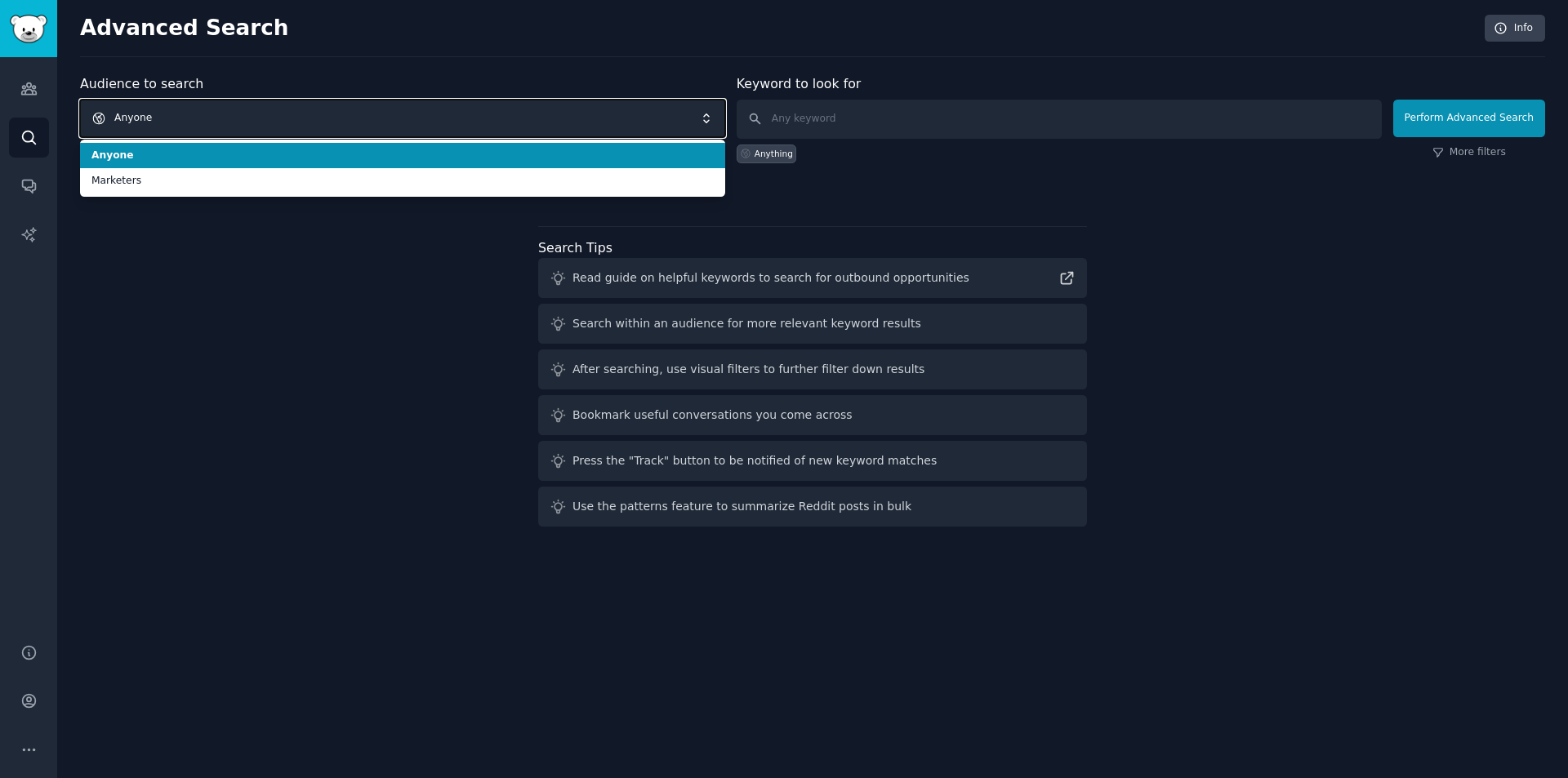
click at [155, 110] on span "Anyone" at bounding box center [403, 118] width 645 height 37
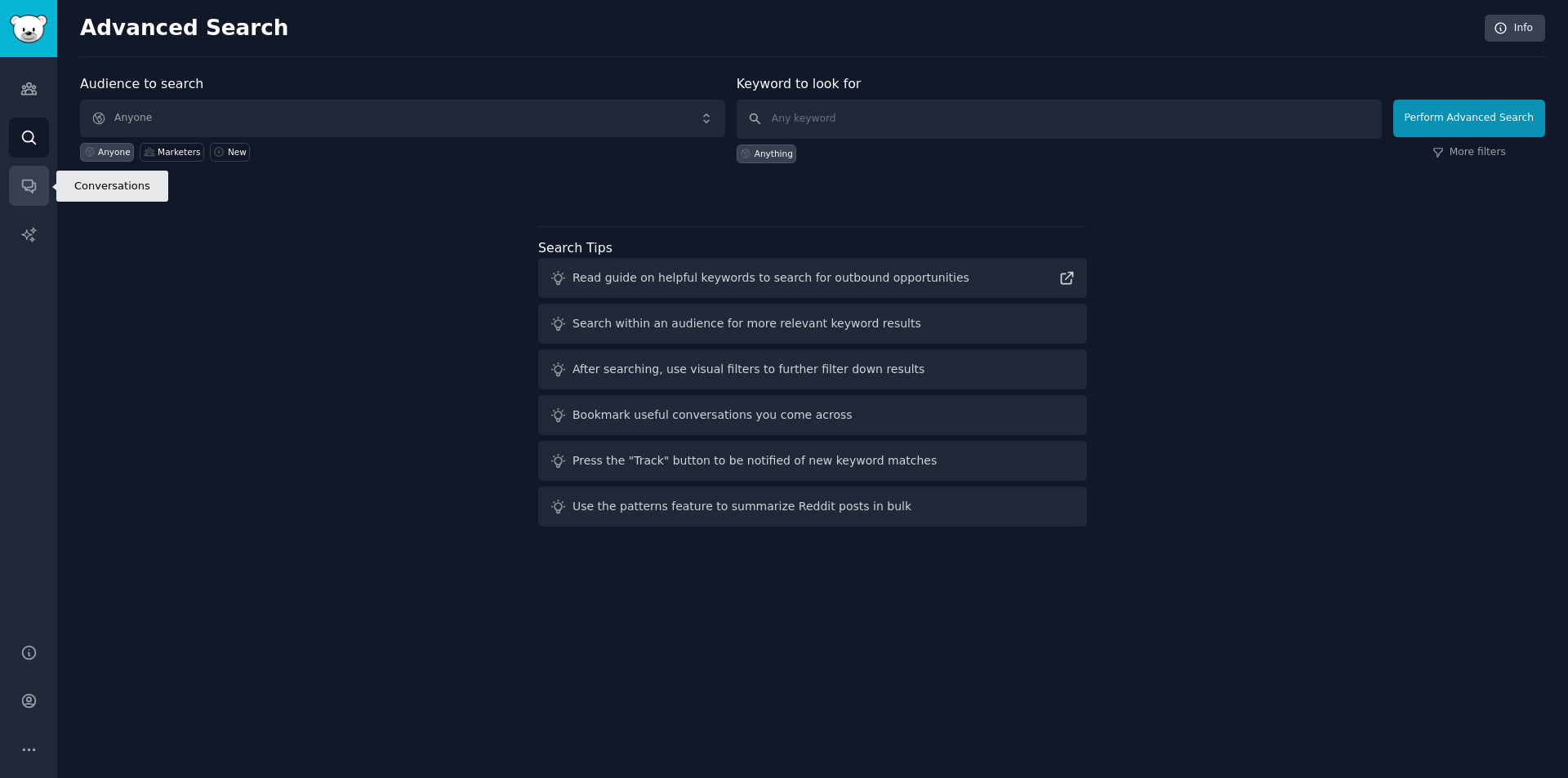
click at [10, 187] on link "Conversations" at bounding box center [28, 185] width 40 height 40
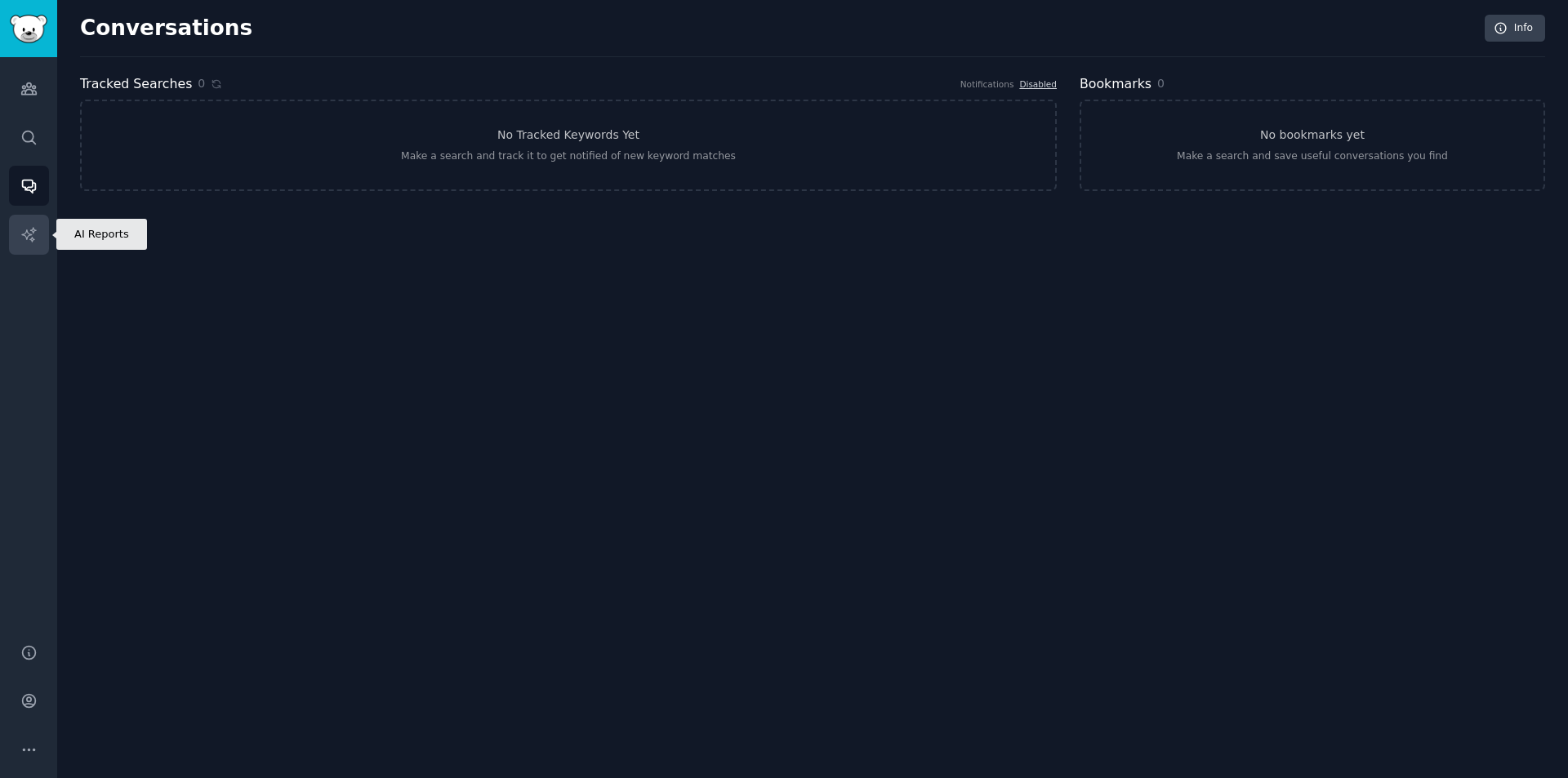
click at [16, 231] on link "AI Reports" at bounding box center [28, 235] width 40 height 40
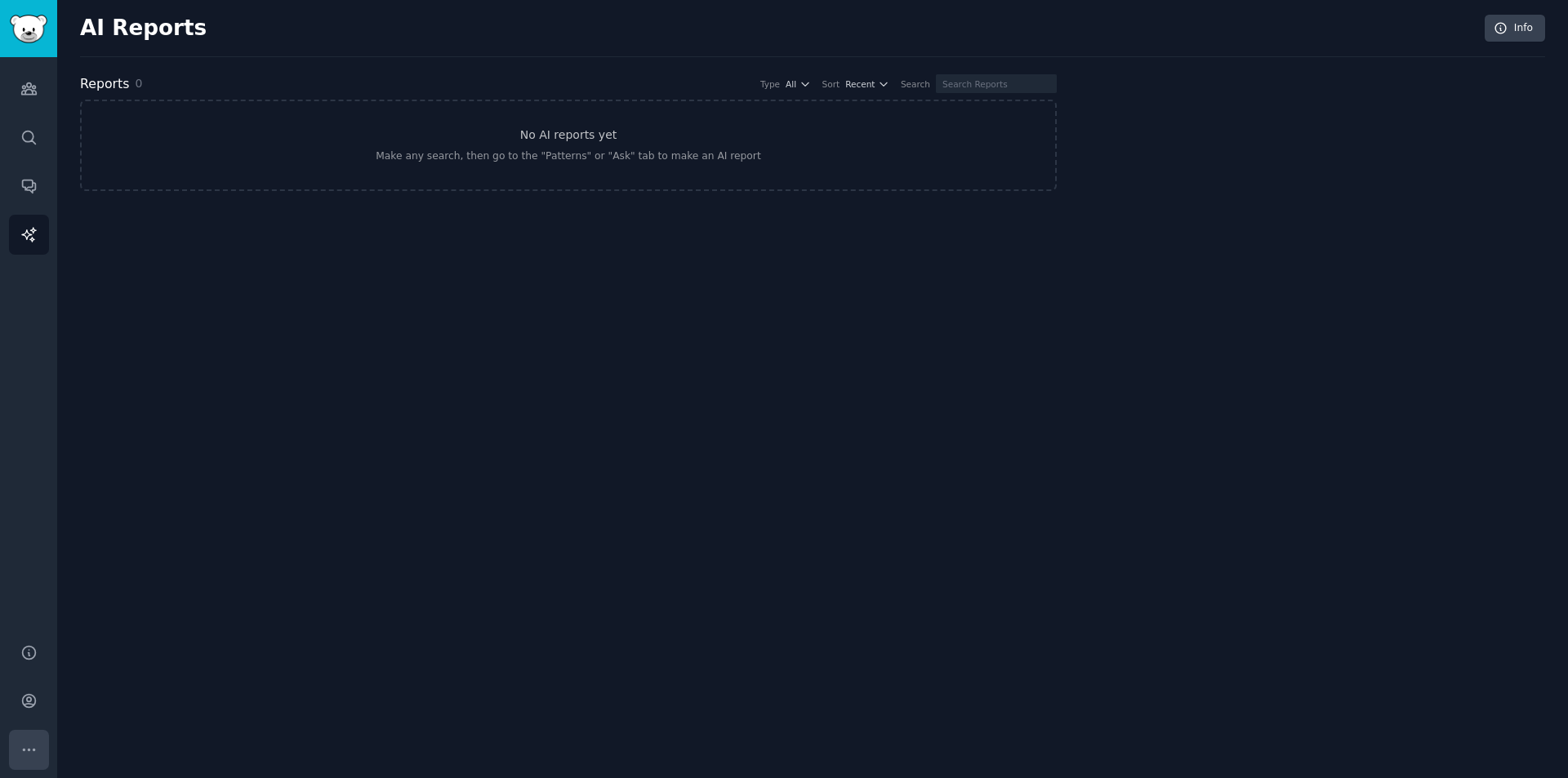
click at [30, 742] on icon "Sidebar" at bounding box center [28, 750] width 17 height 17
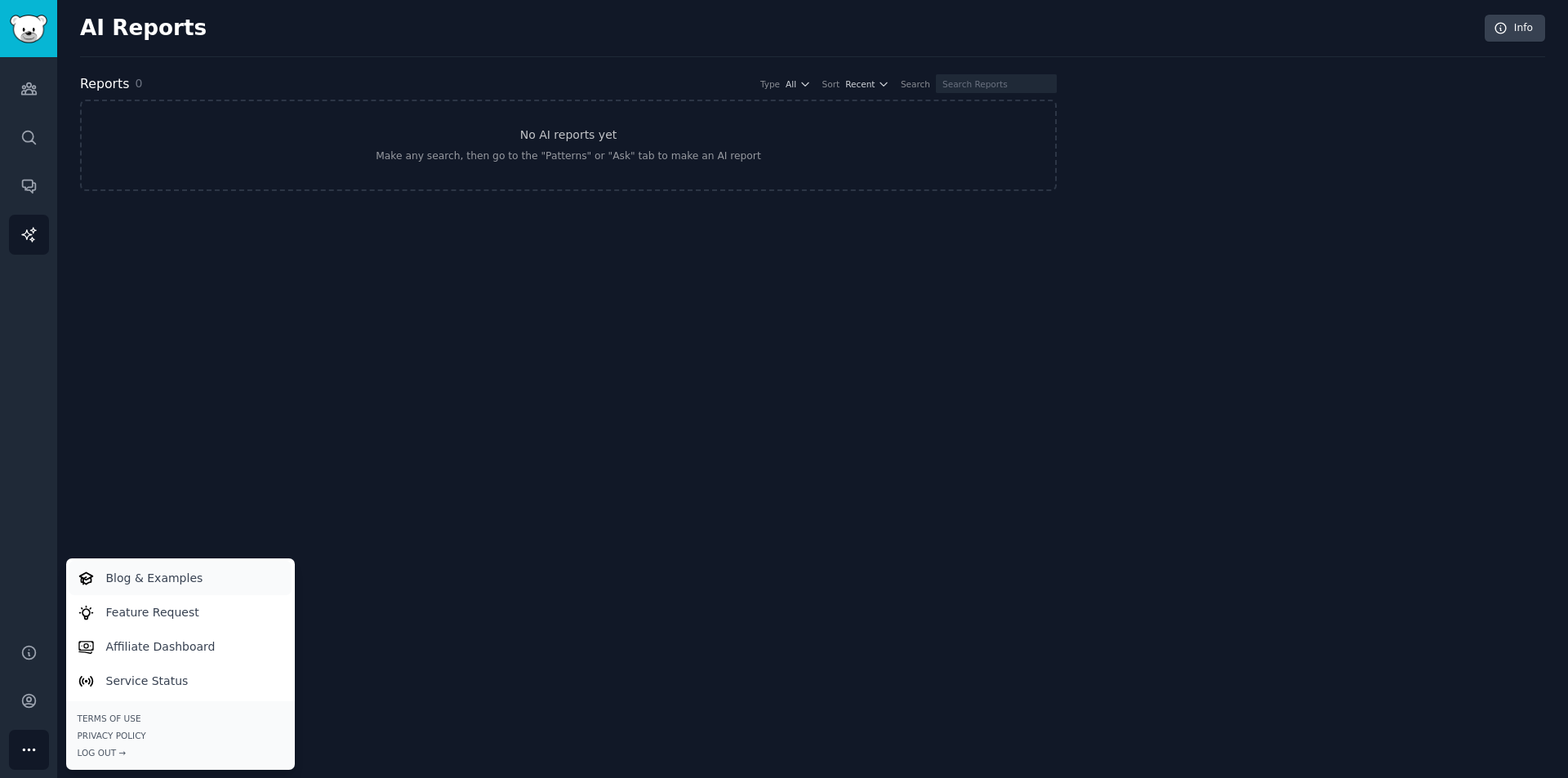
click at [141, 576] on p "Blog & Examples" at bounding box center [154, 578] width 97 height 17
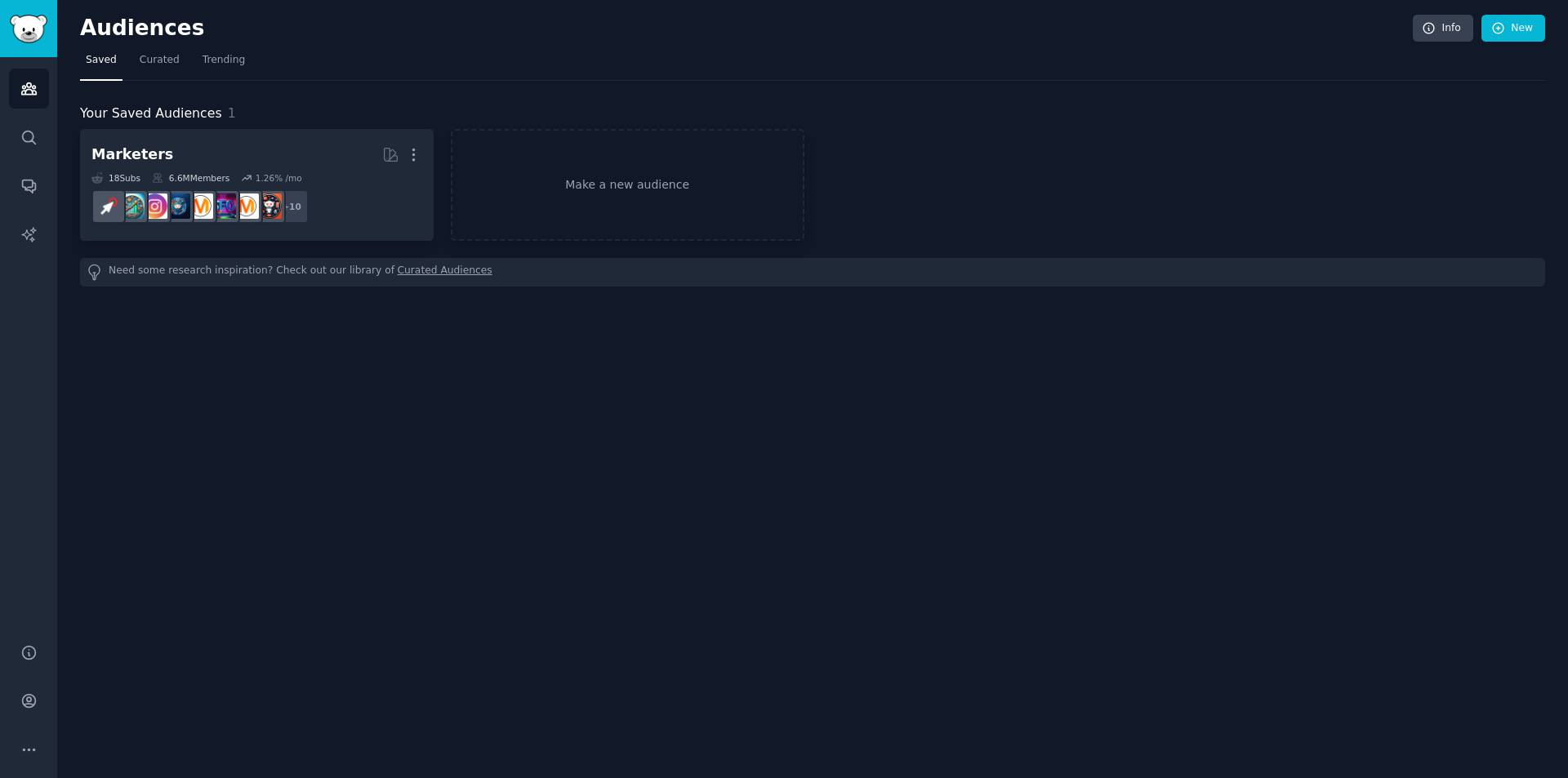
click at [1232, 392] on div "Audiences Info New Saved Curated Trending Your Saved Audiences 1 Marketers More…" at bounding box center [812, 389] width 1510 height 778
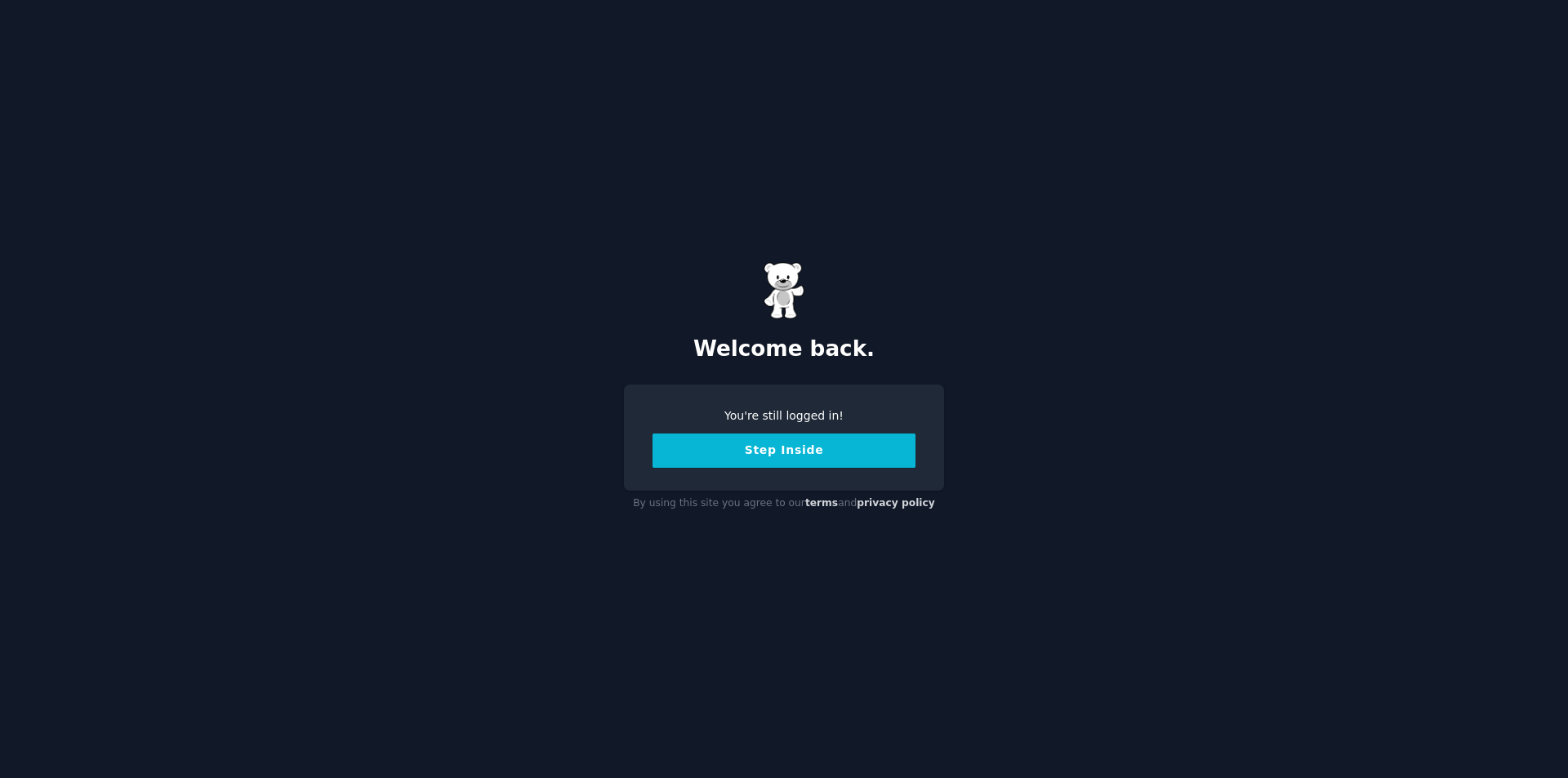
click at [801, 455] on button "Step Inside" at bounding box center [784, 451] width 263 height 35
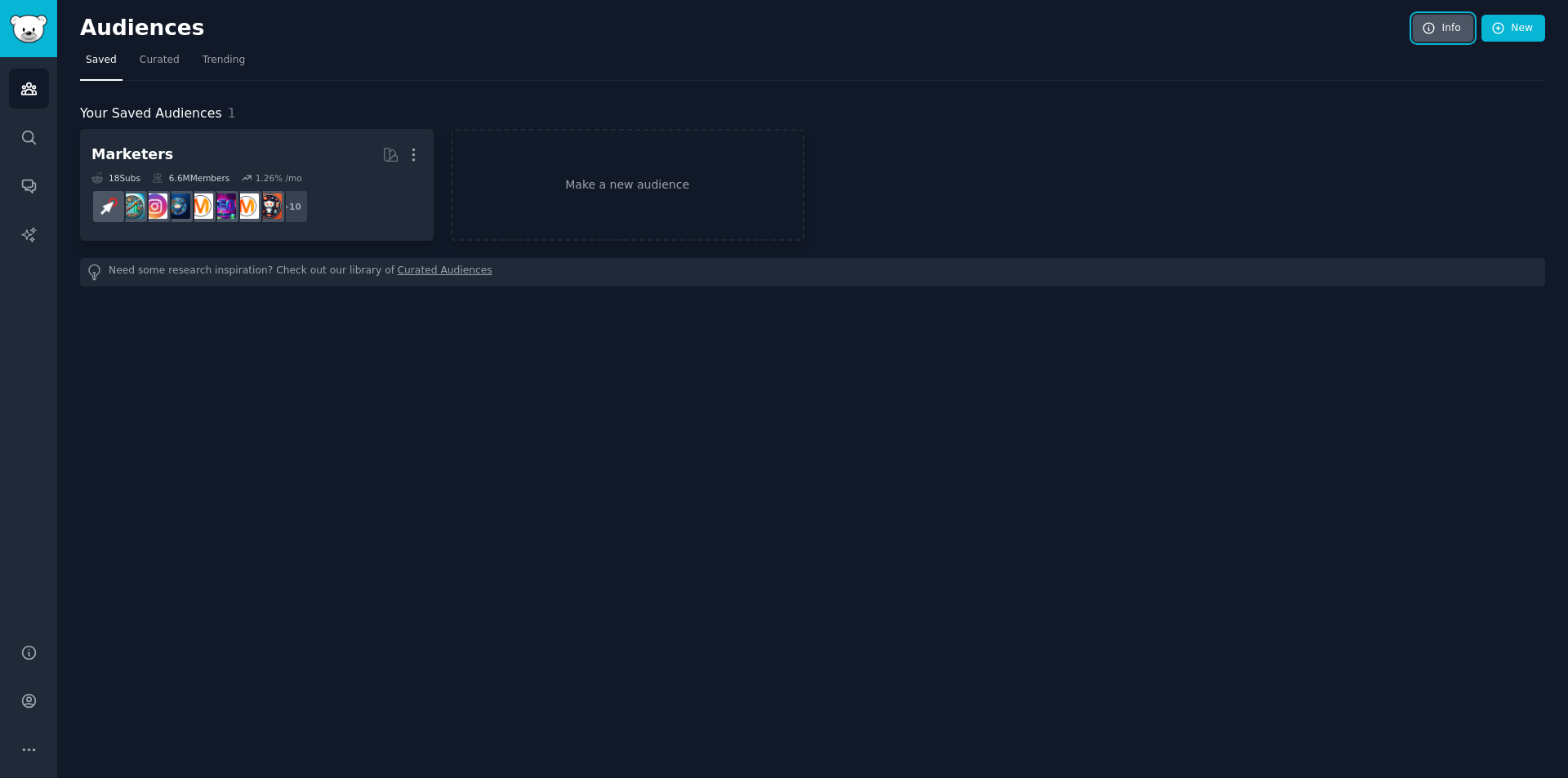
click at [1452, 24] on link "Info" at bounding box center [1443, 28] width 60 height 28
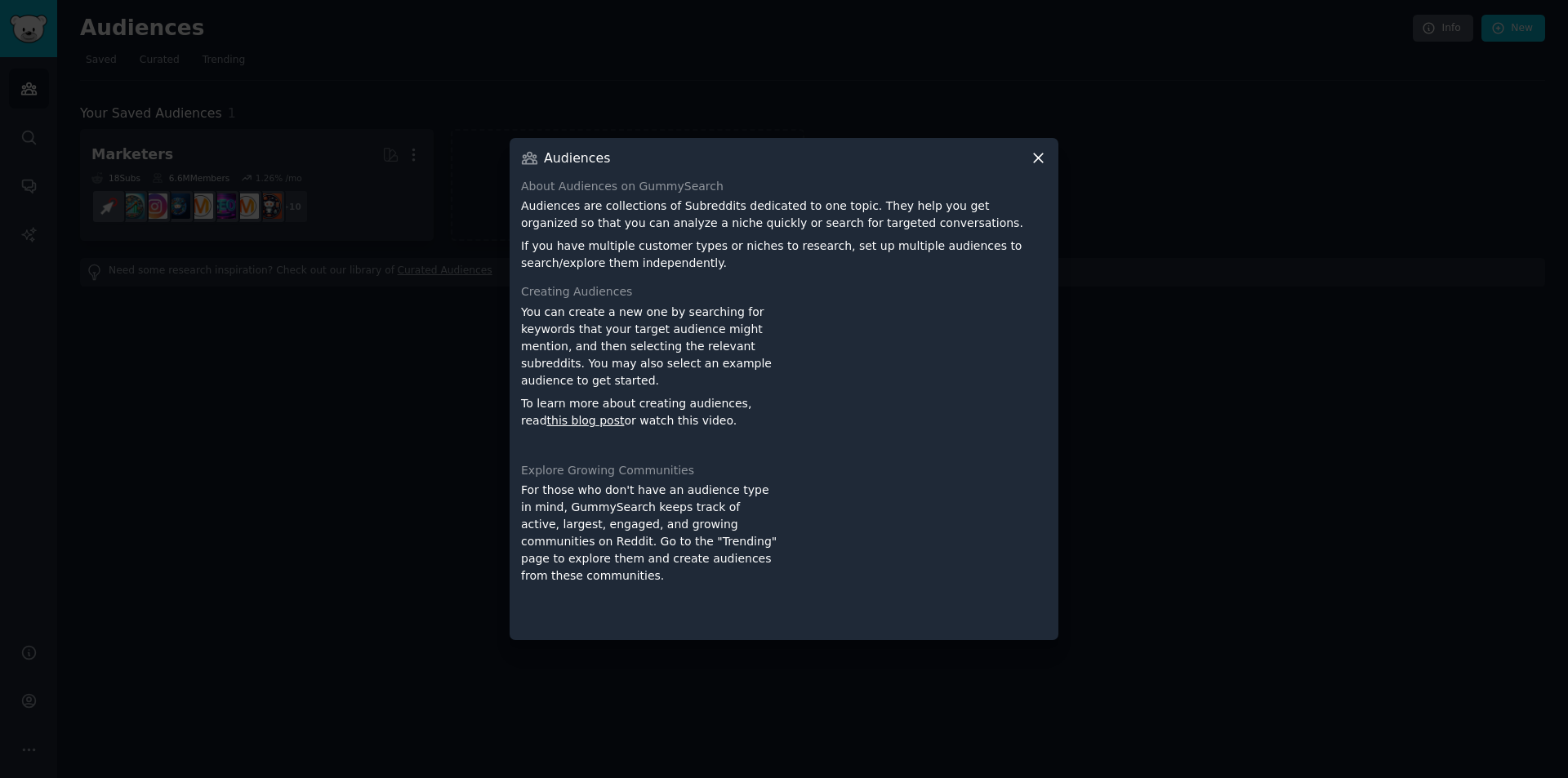
click at [1450, 25] on div at bounding box center [784, 389] width 1568 height 778
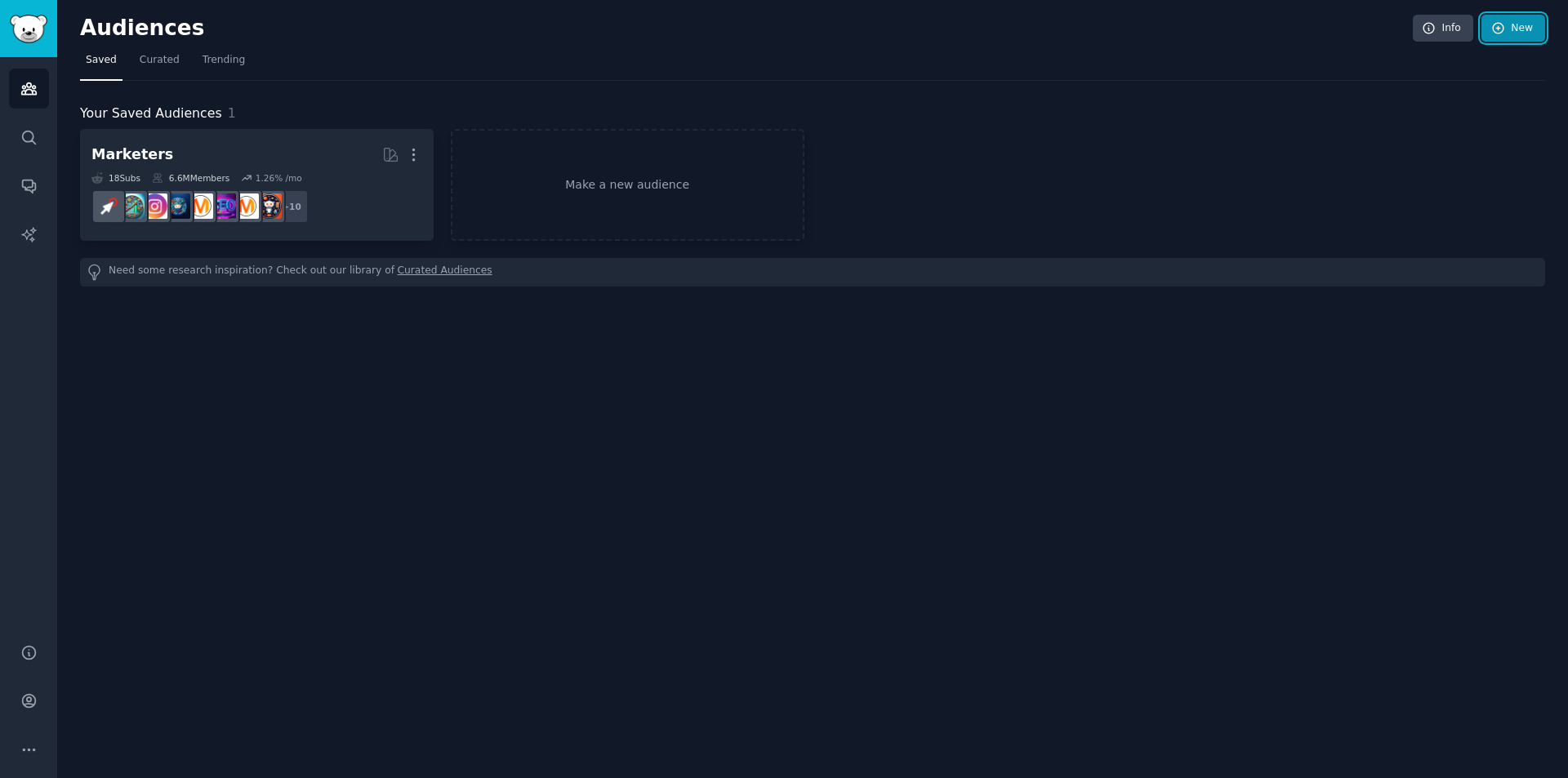
click at [1509, 20] on link "New" at bounding box center [1513, 28] width 64 height 28
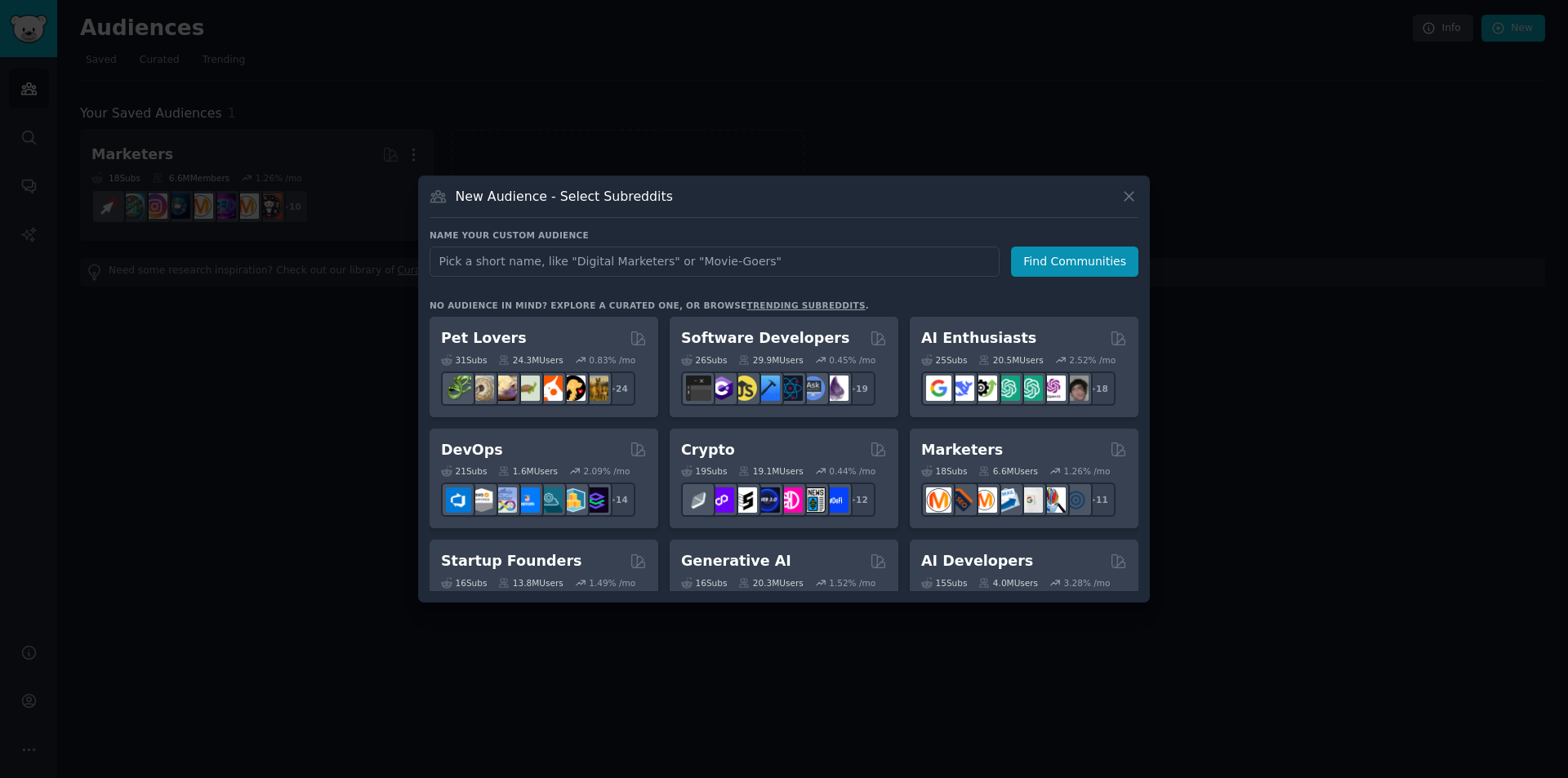
click at [747, 301] on link "trending subreddits" at bounding box center [805, 305] width 118 height 10
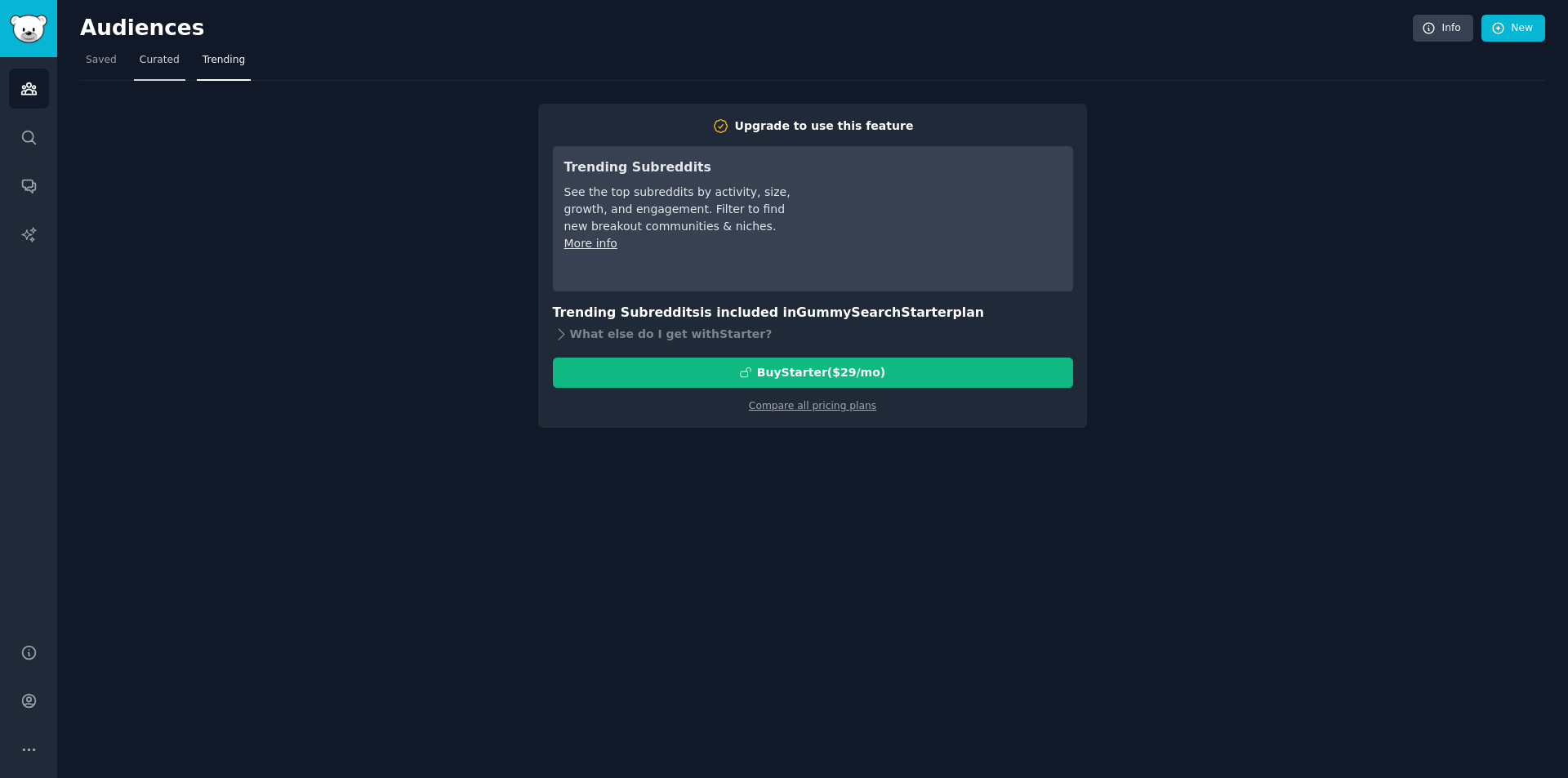
click at [167, 65] on span "Curated" at bounding box center [159, 60] width 40 height 15
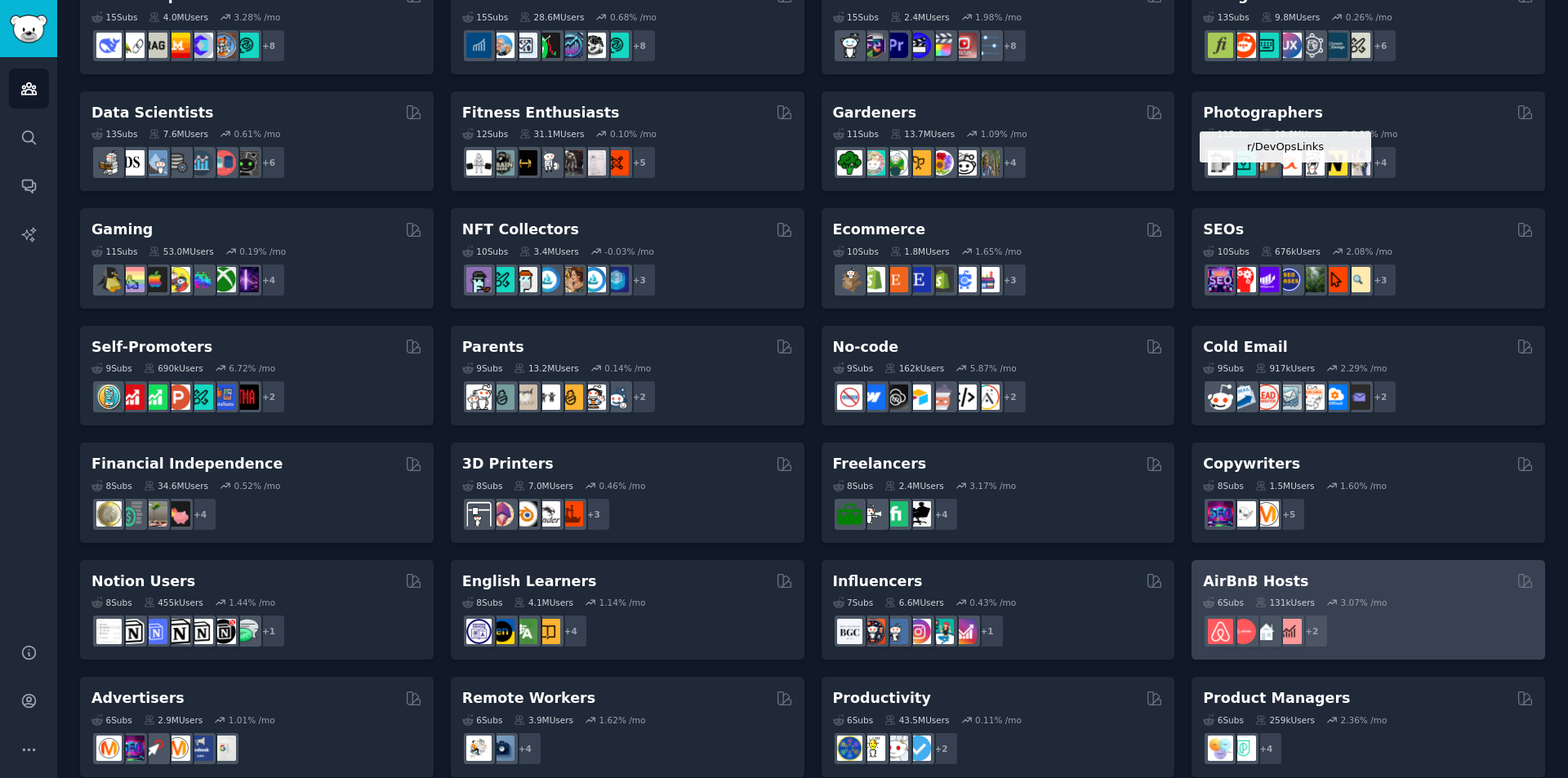
scroll to position [528, 0]
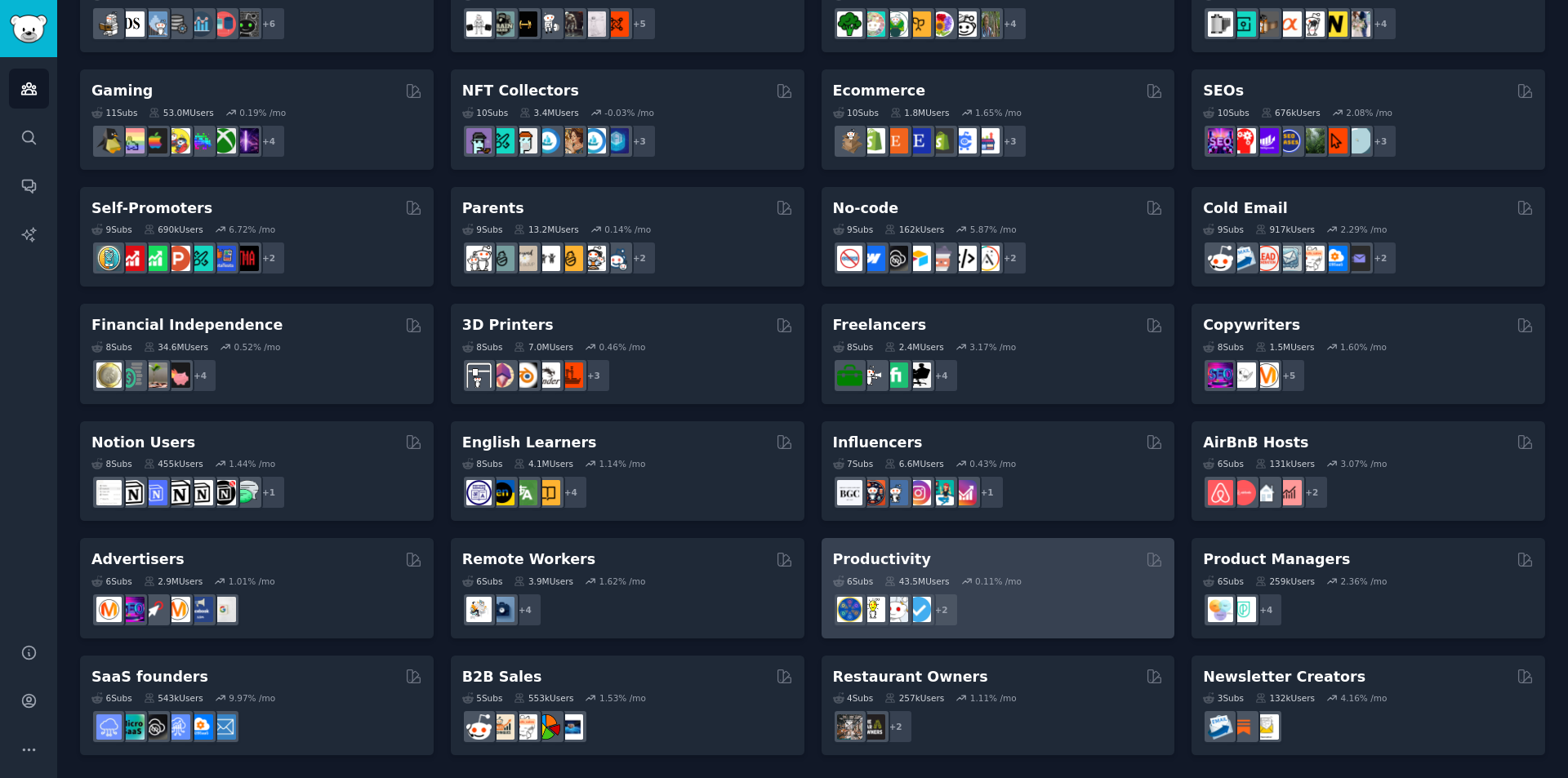
drag, startPoint x: 1303, startPoint y: 85, endPoint x: 1071, endPoint y: 632, distance: 594.2
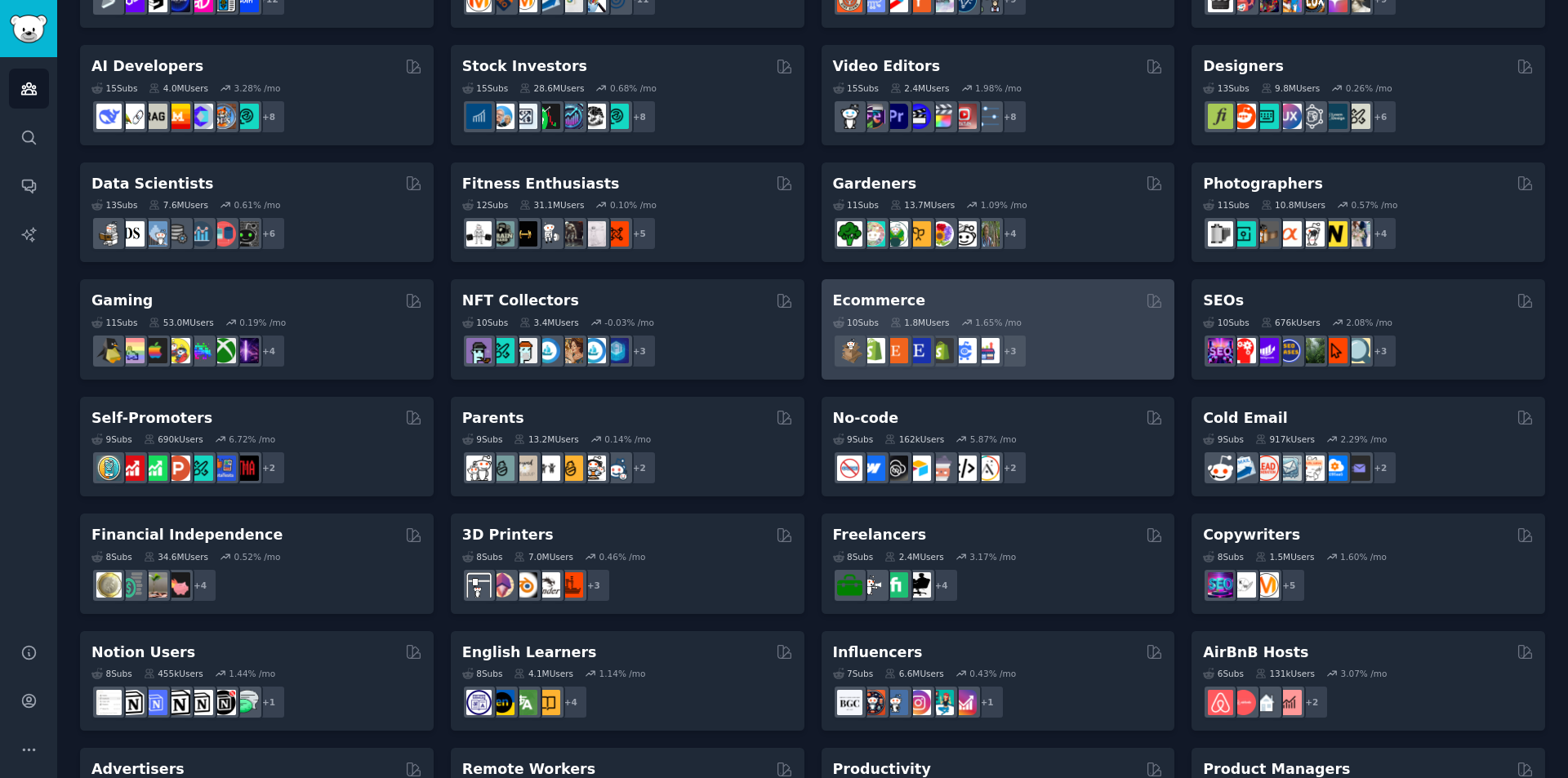
scroll to position [38, 0]
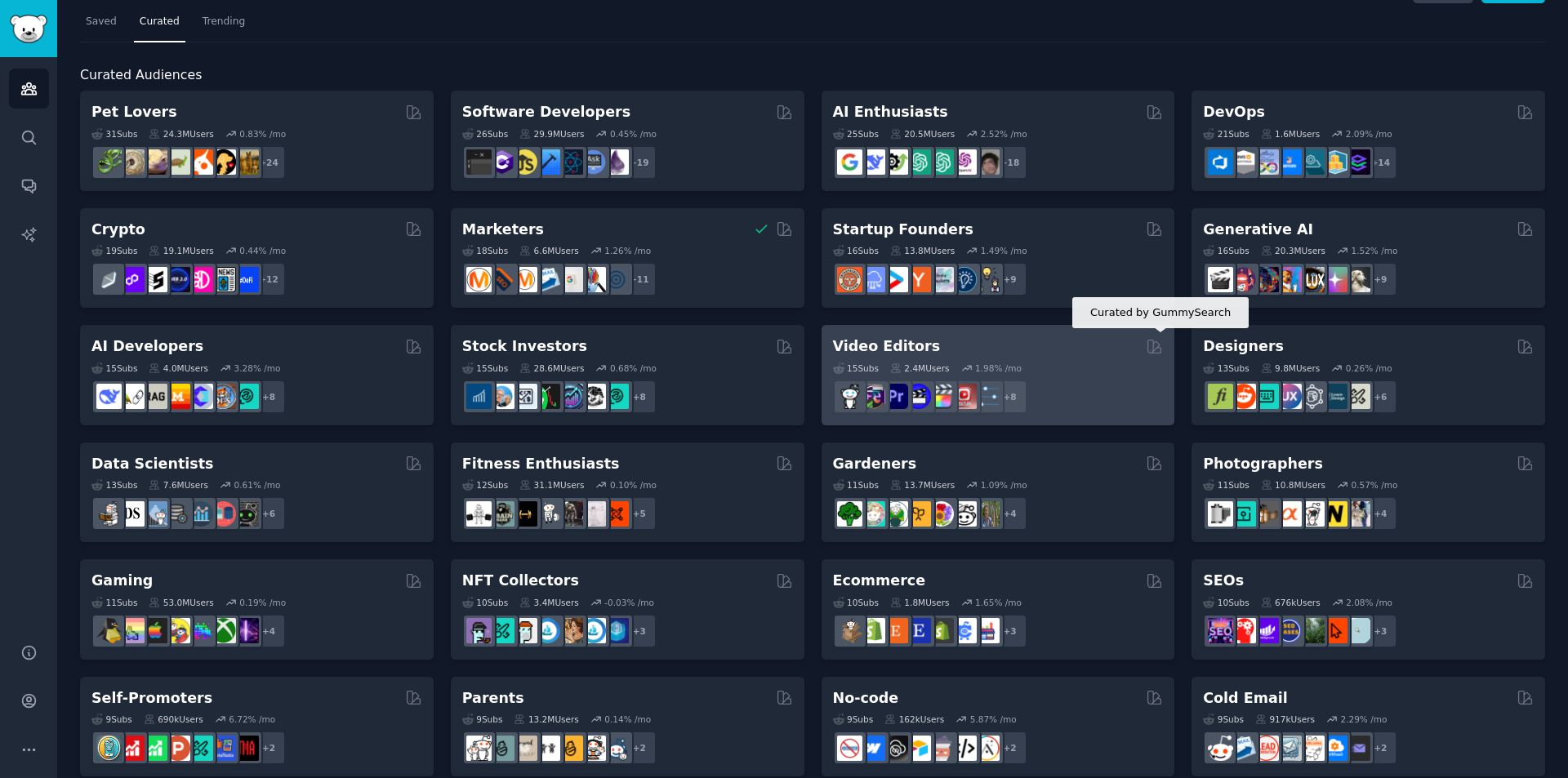
click at [1150, 349] on icon at bounding box center [1155, 346] width 13 height 13
